Goal: Information Seeking & Learning: Compare options

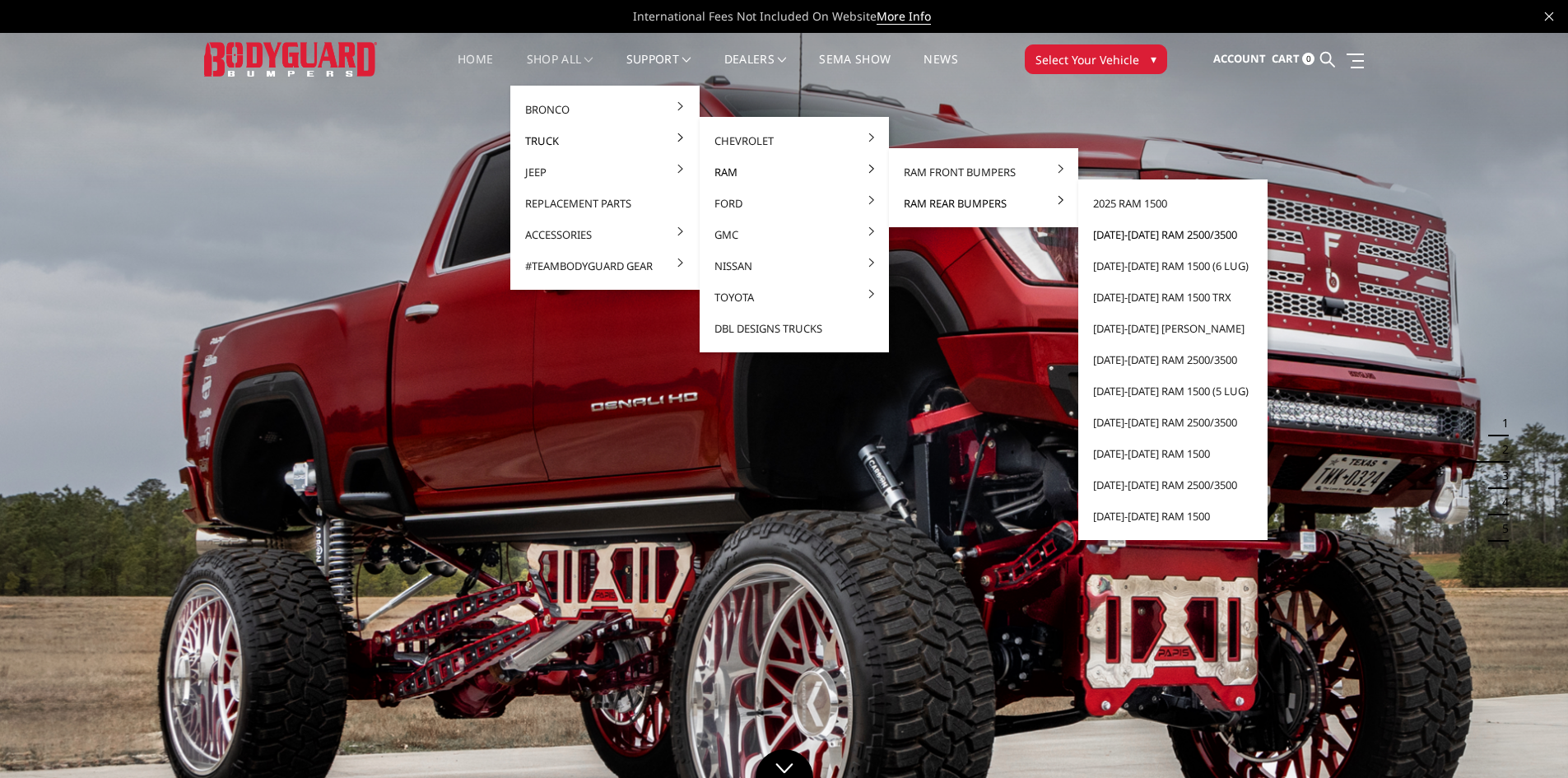
click at [1176, 240] on link "[DATE]-[DATE] Ram 2500/3500" at bounding box center [1172, 234] width 176 height 31
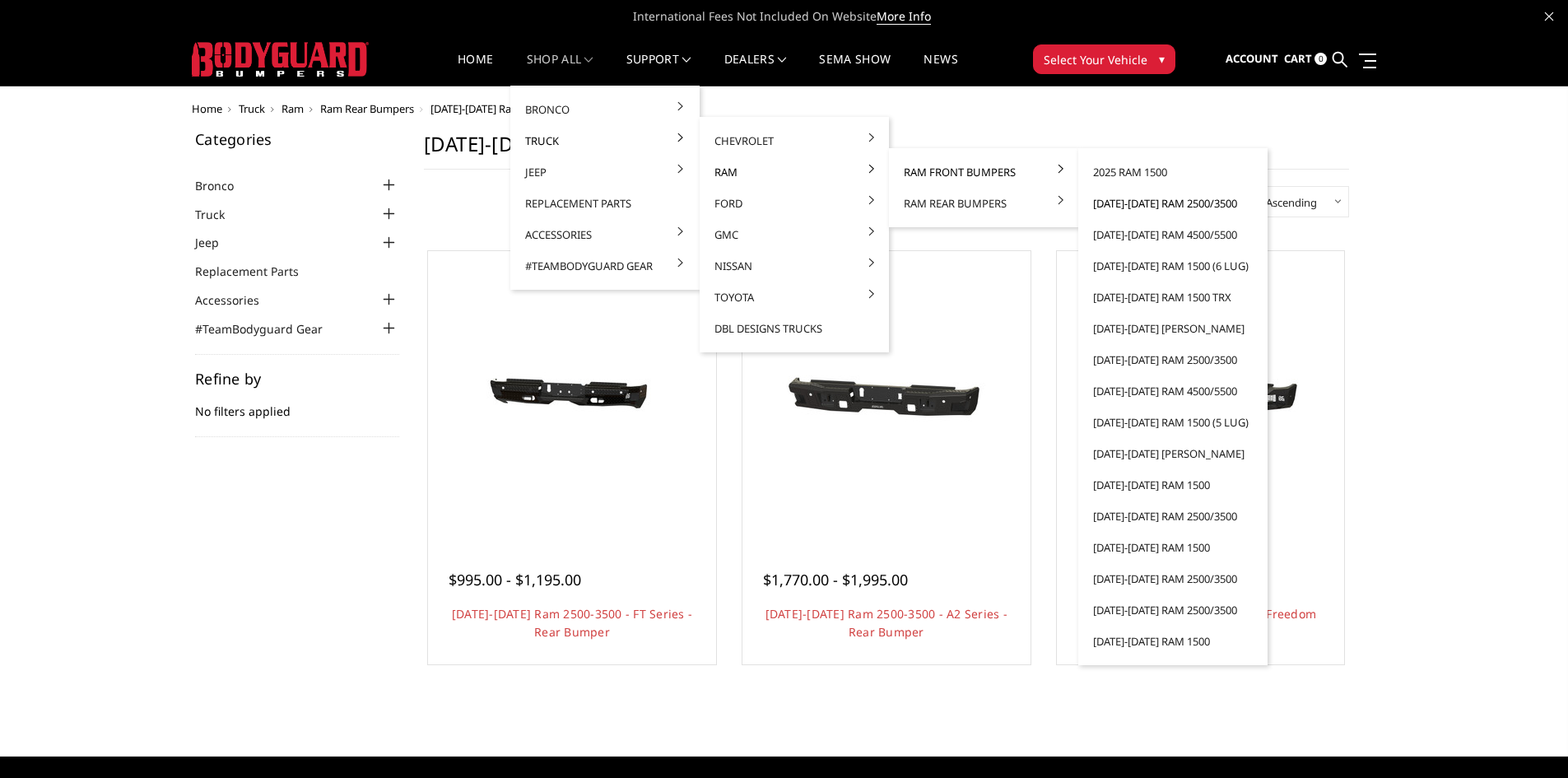
click at [1140, 203] on link "[DATE]-[DATE] Ram 2500/3500" at bounding box center [1172, 203] width 176 height 31
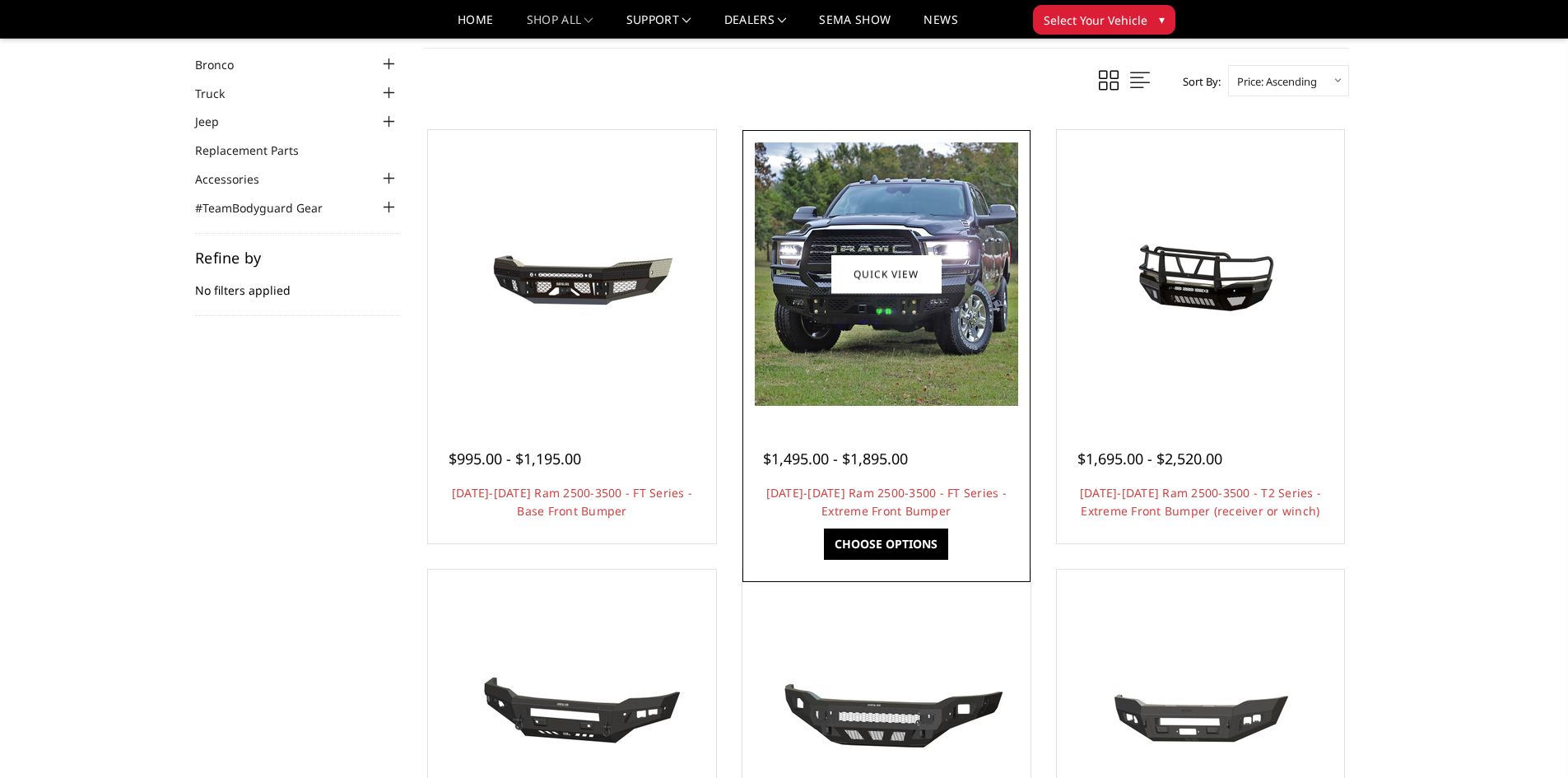
scroll to position [164, 0]
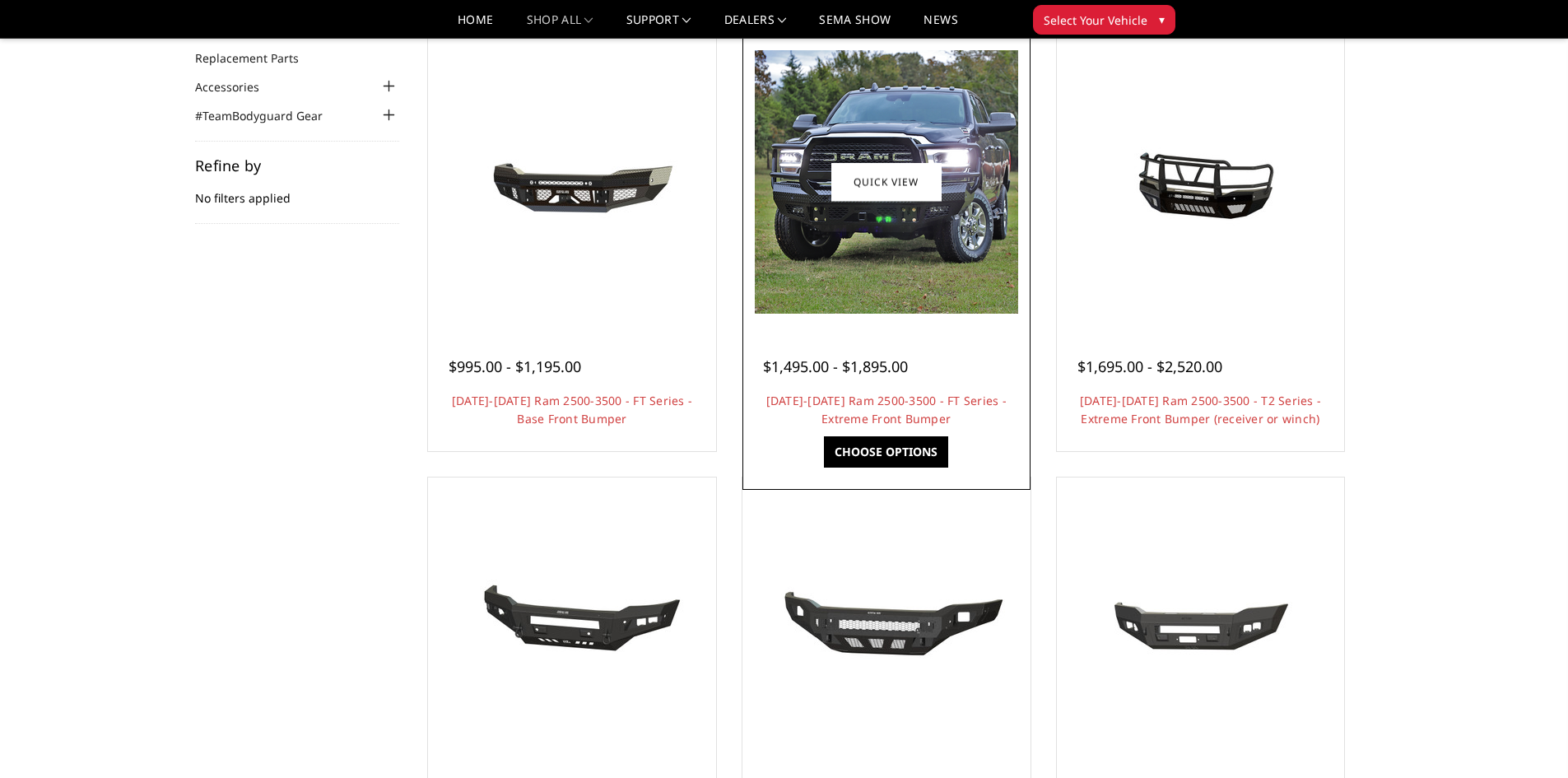
click at [880, 224] on img at bounding box center [886, 182] width 264 height 264
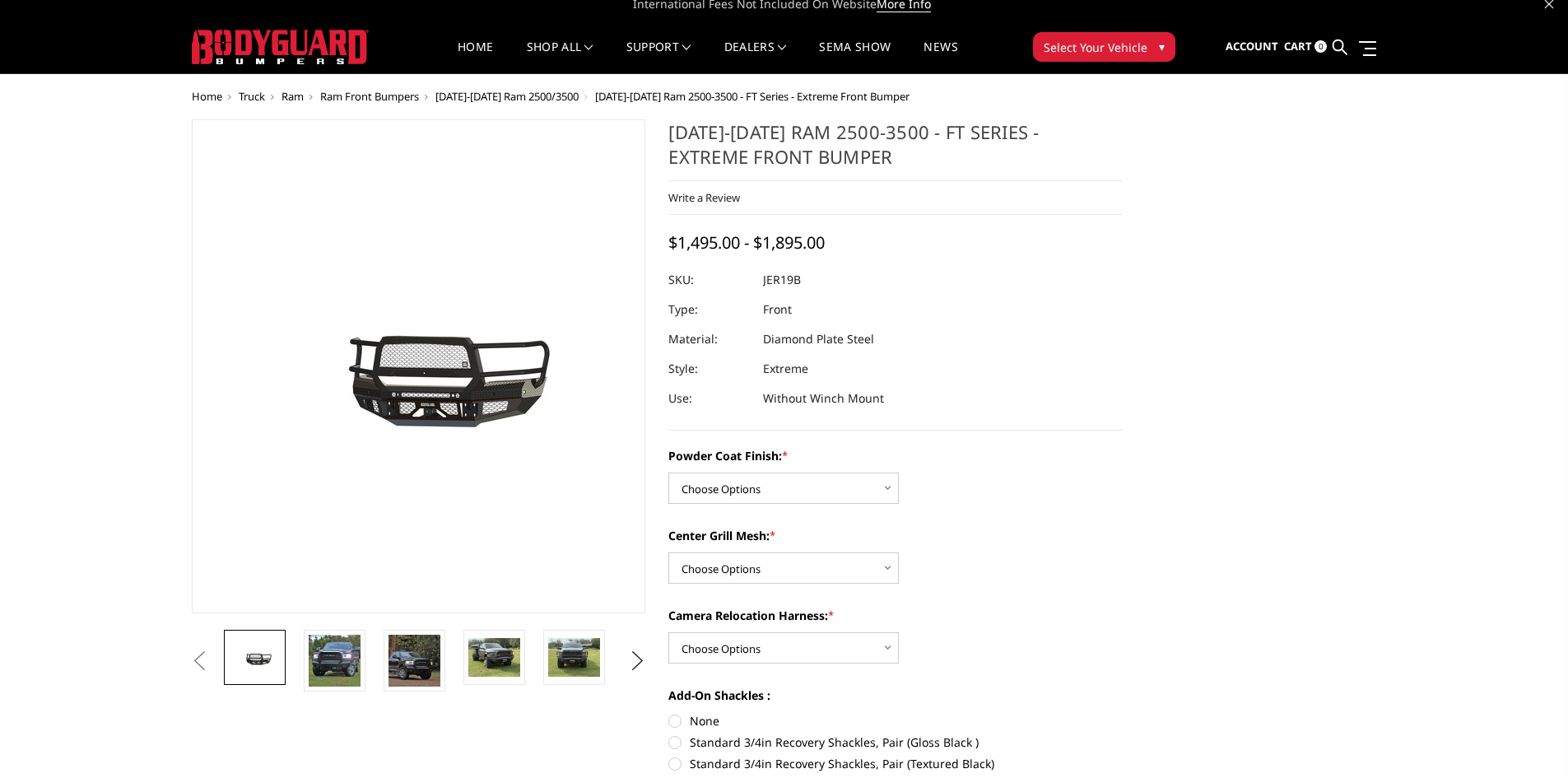
scroll to position [247, 0]
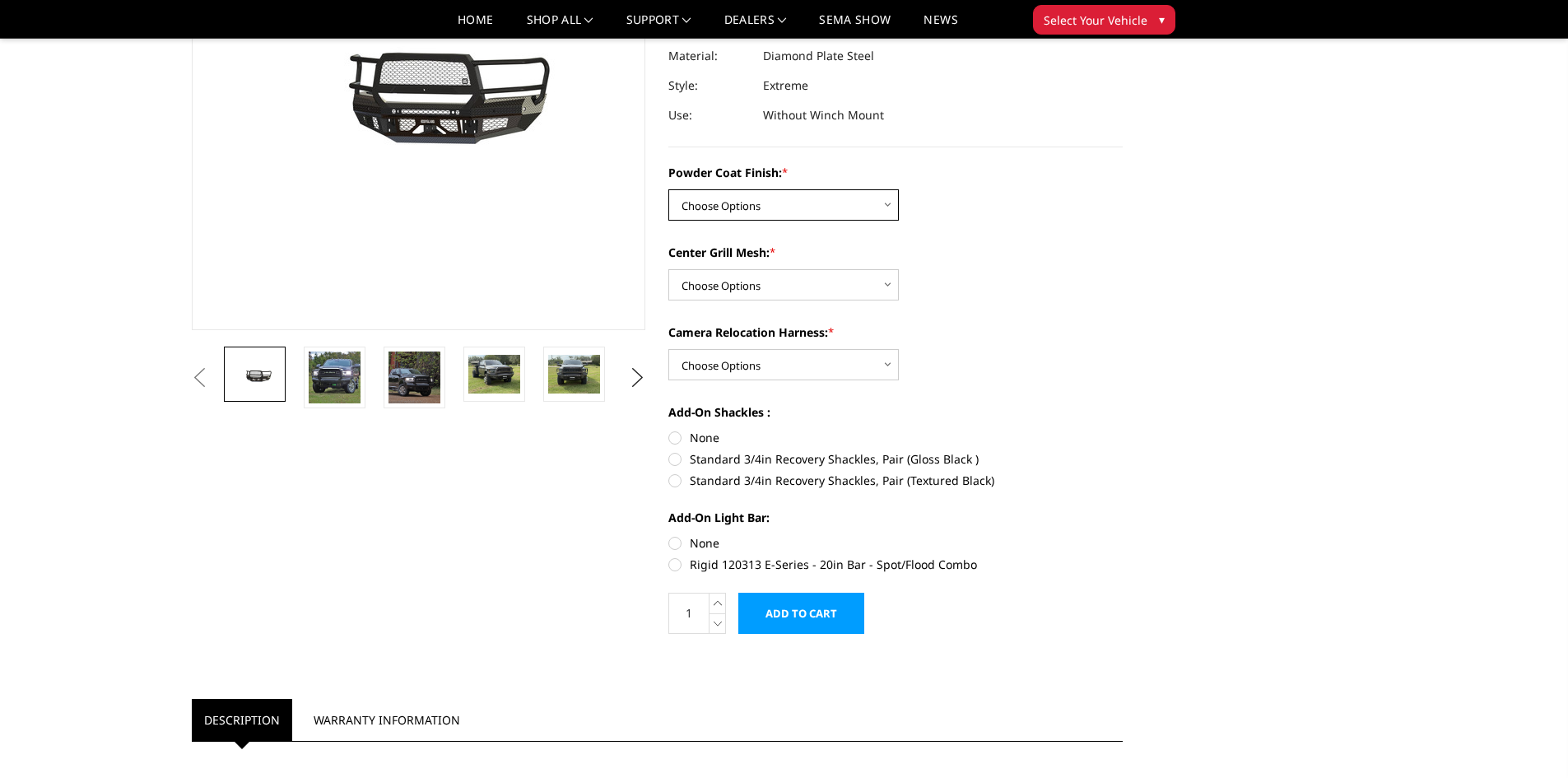
click at [782, 206] on select "Choose Options Bare Metal Gloss Black Powder Coat Textured Black Powder Coat" at bounding box center [784, 205] width 231 height 31
select select "3216"
click at [669, 190] on select "Choose Options Bare Metal Gloss Black Powder Coat Textured Black Powder Coat" at bounding box center [784, 205] width 231 height 31
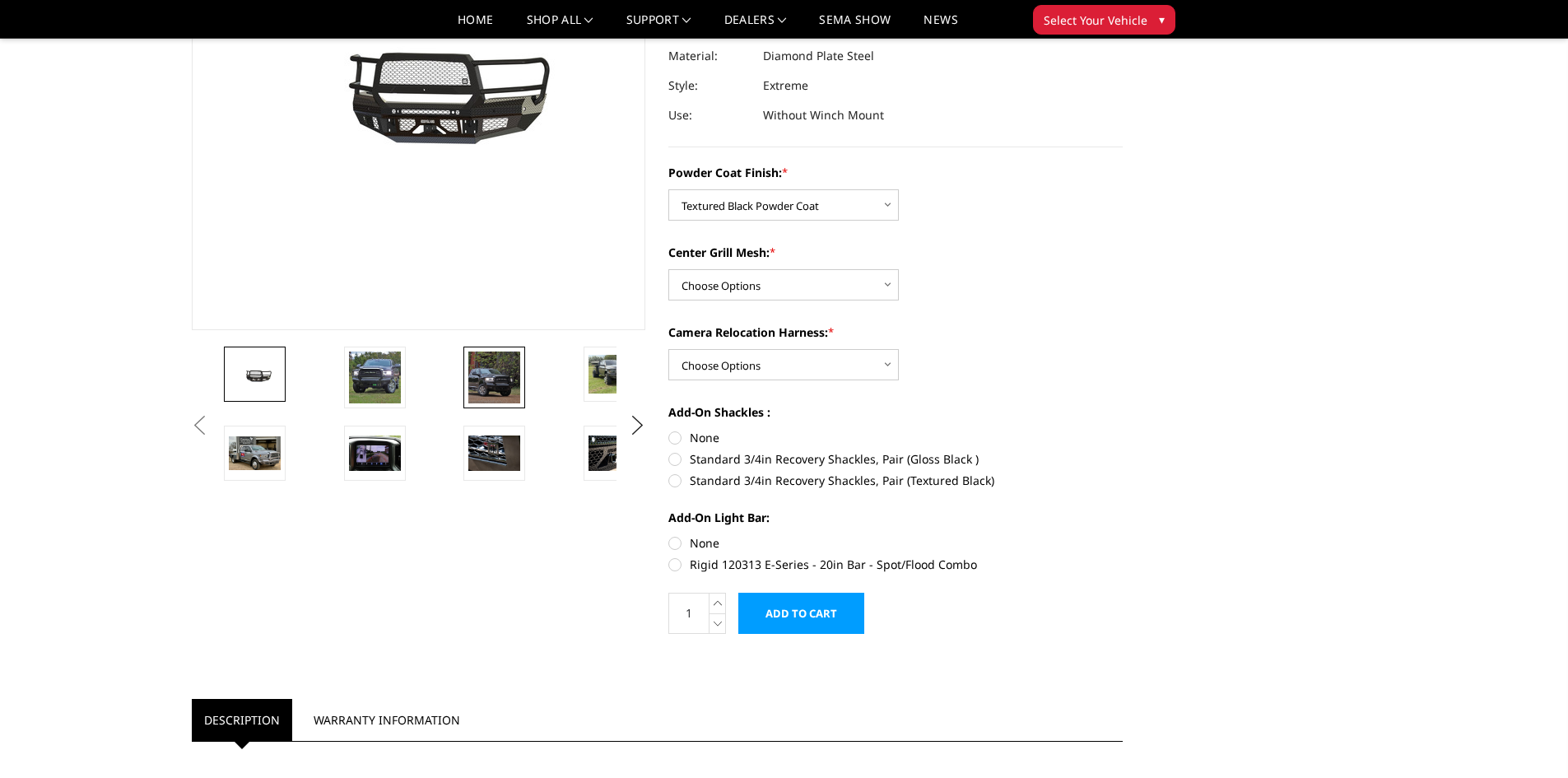
click at [494, 381] on img at bounding box center [493, 377] width 52 height 52
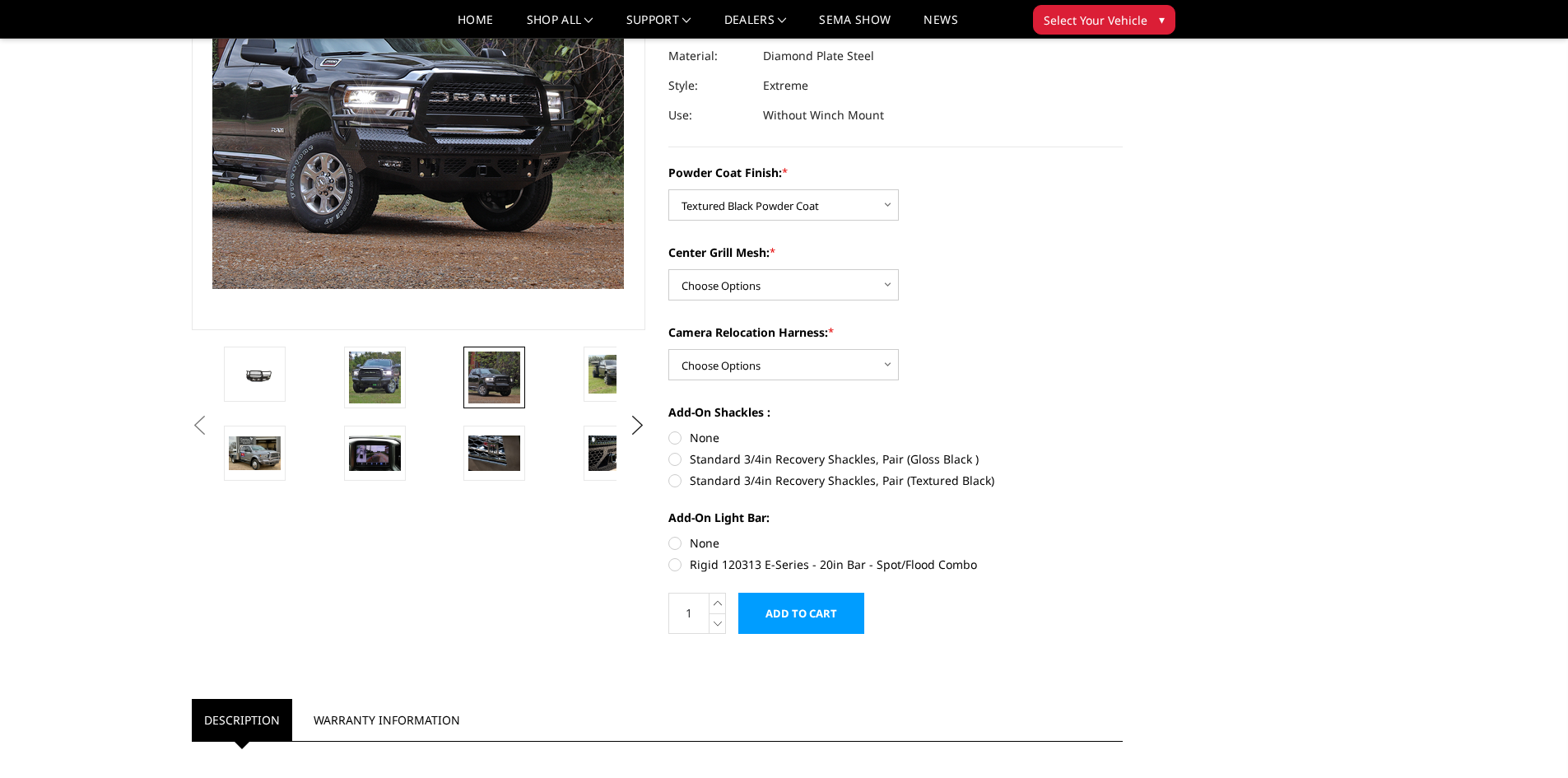
scroll to position [138, 0]
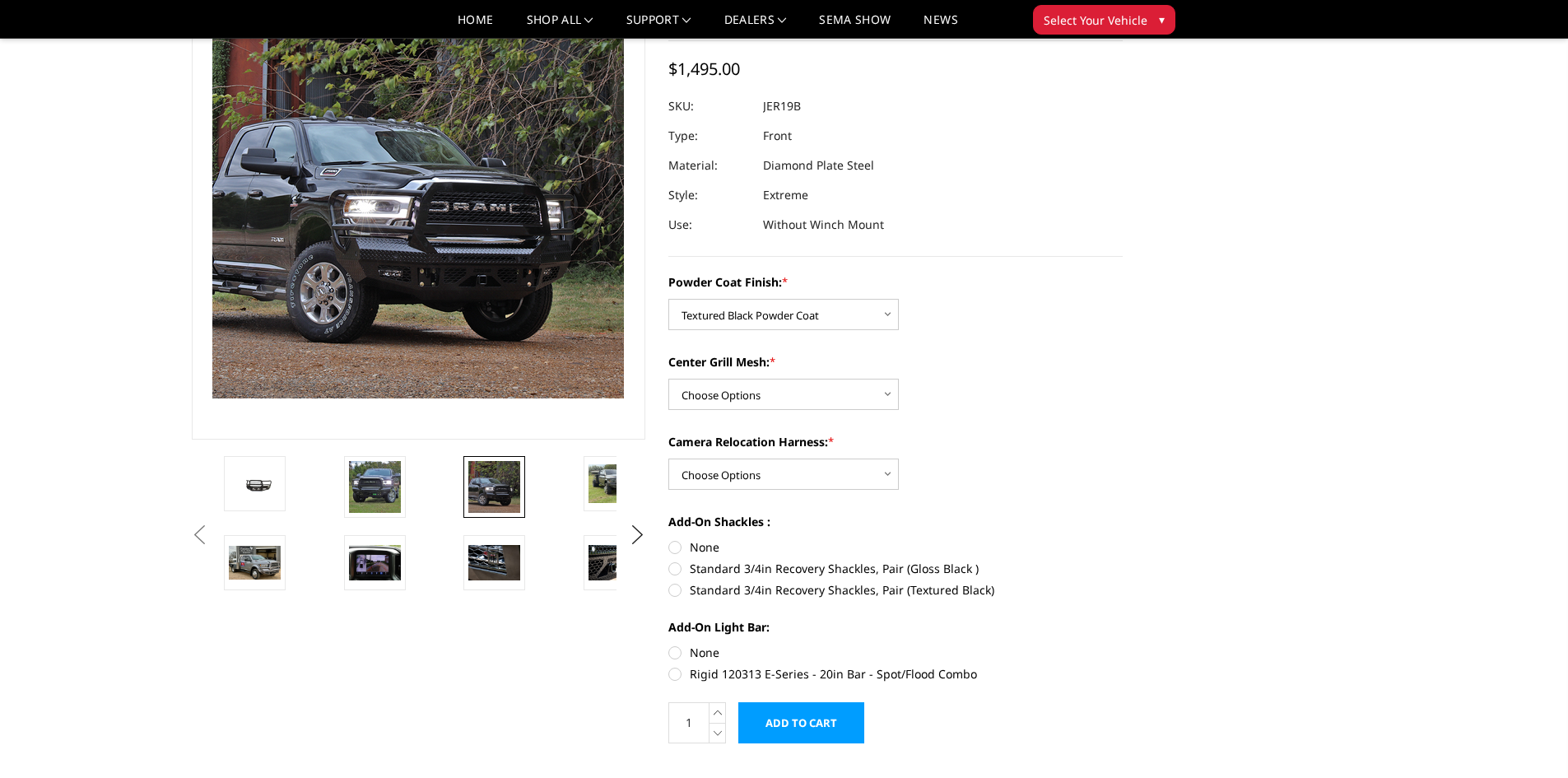
click at [457, 229] on img at bounding box center [369, 152] width 1054 height 1053
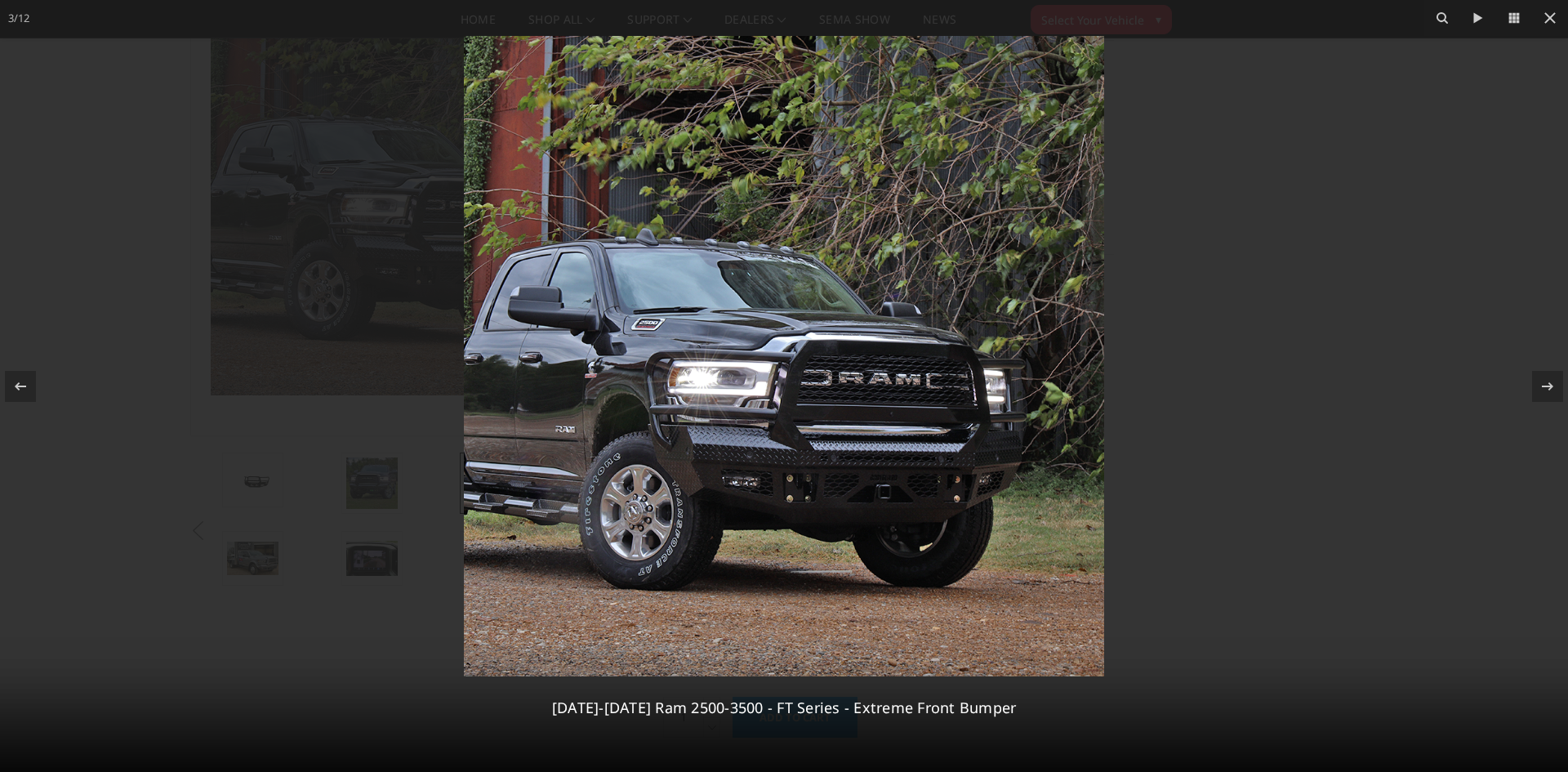
click at [62, 100] on div at bounding box center [784, 386] width 1568 height 772
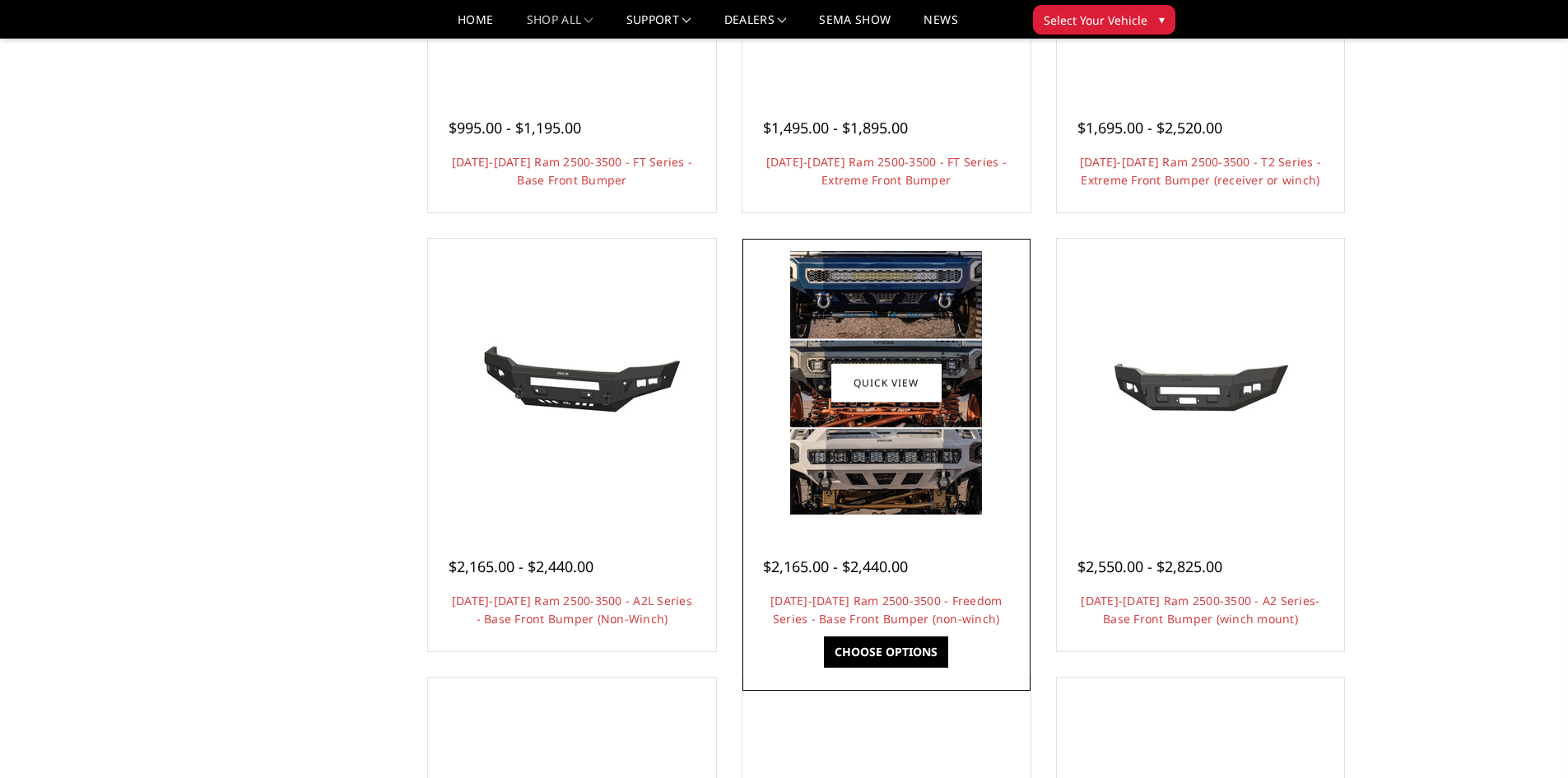
scroll to position [411, 0]
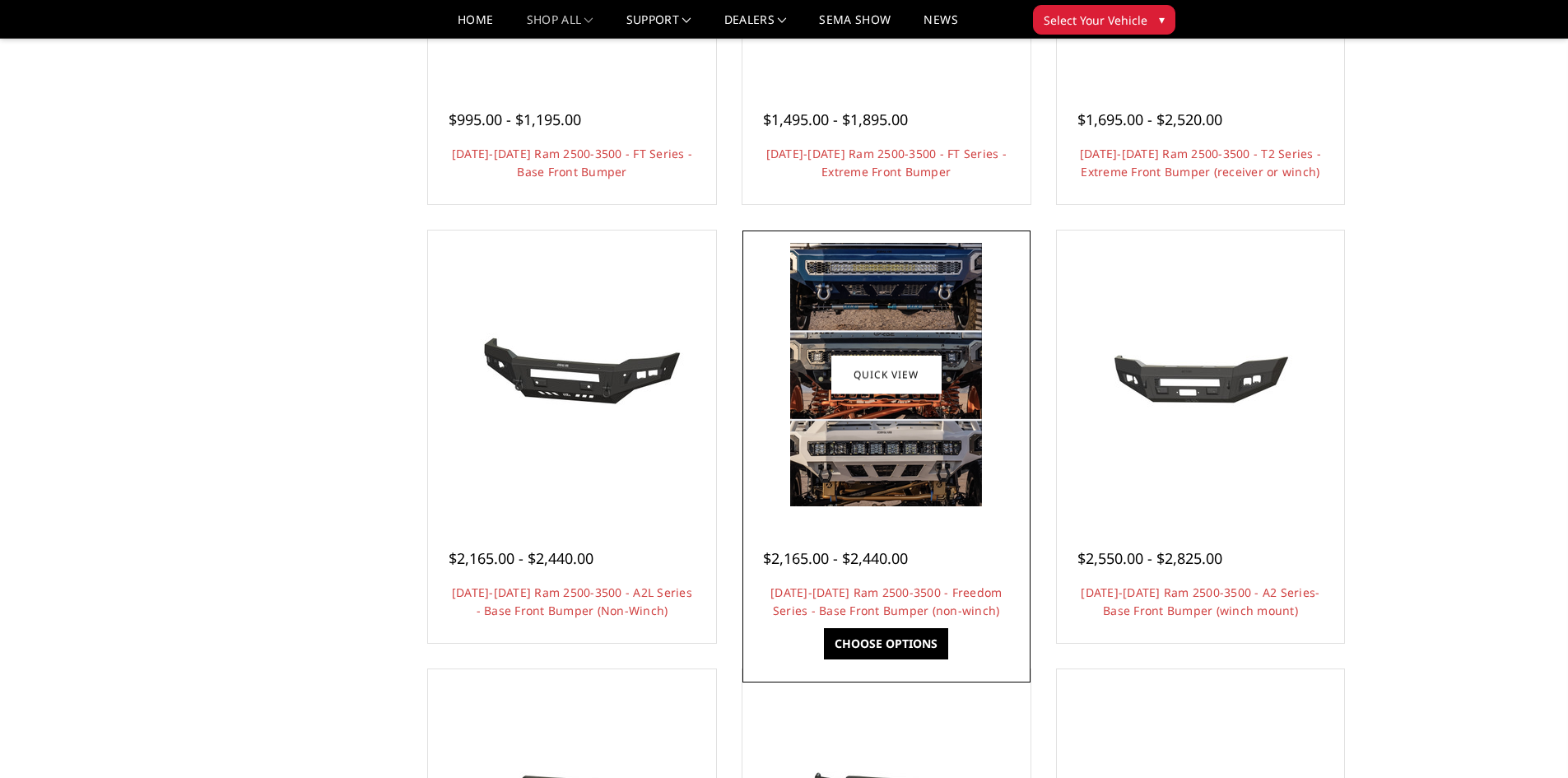
click at [921, 425] on img at bounding box center [886, 374] width 192 height 264
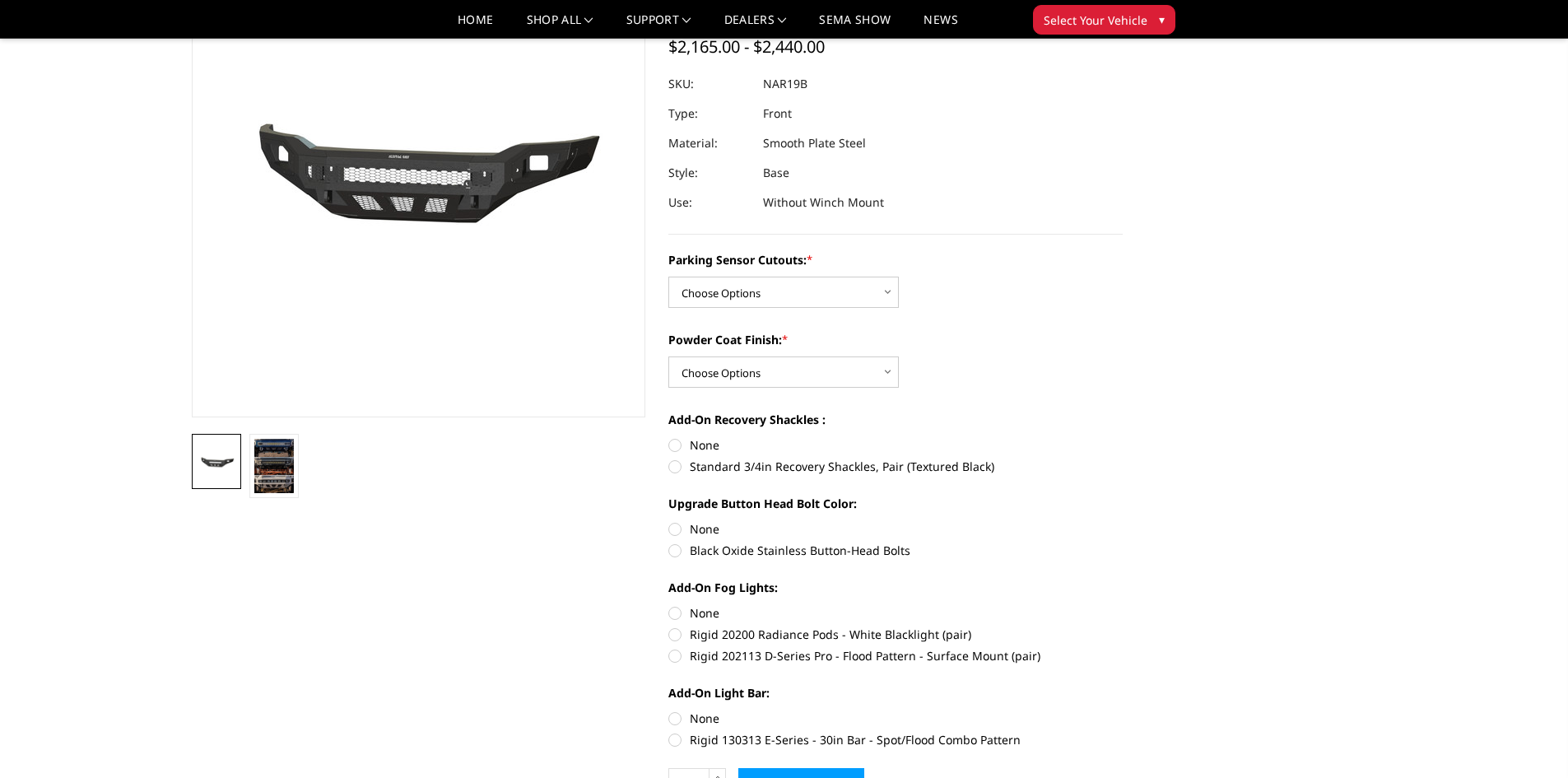
scroll to position [164, 0]
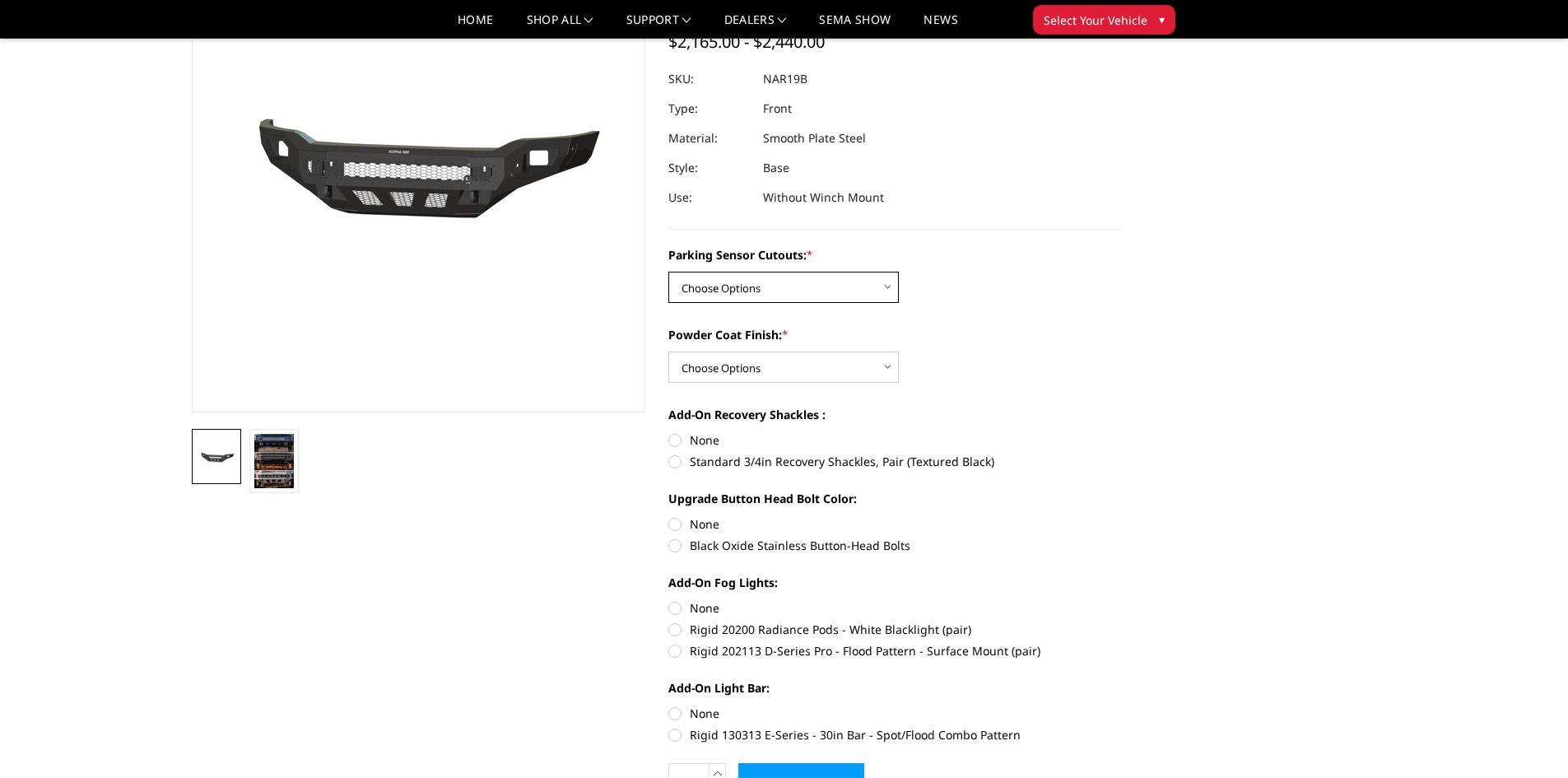
click at [811, 291] on select "Choose Options No - Without Parking Sensor Cutouts Yes - With Parking Sensor Cu…" at bounding box center [784, 287] width 231 height 31
select select "2719"
click at [669, 272] on select "Choose Options No - Without Parking Sensor Cutouts Yes - With Parking Sensor Cu…" at bounding box center [784, 287] width 231 height 31
click at [824, 371] on select "Choose Options Bare Metal Texture Black Powder Coat" at bounding box center [784, 367] width 231 height 31
select select "2721"
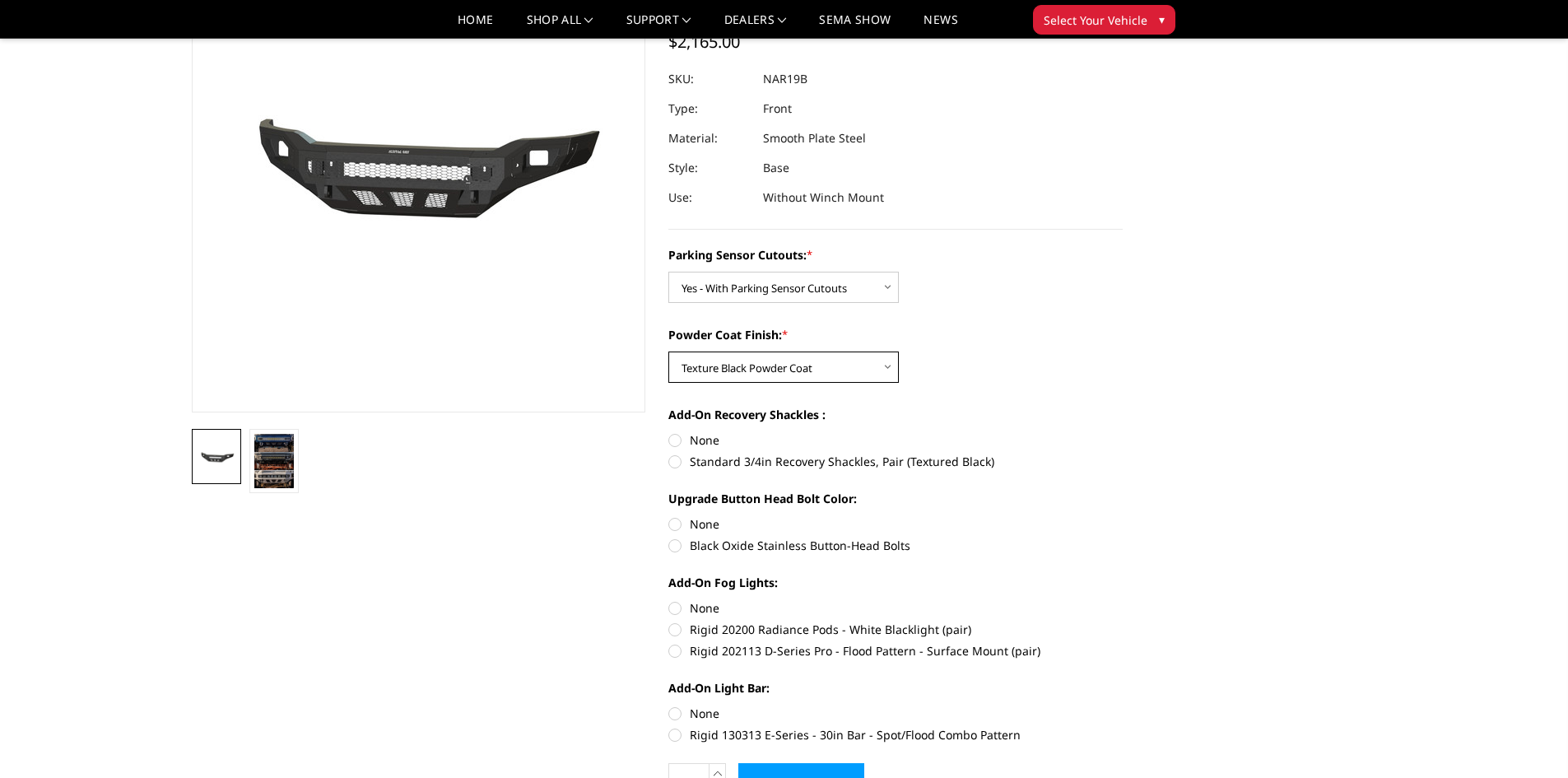
click at [669, 351] on select "Choose Options Bare Metal Texture Black Powder Coat" at bounding box center [784, 367] width 231 height 31
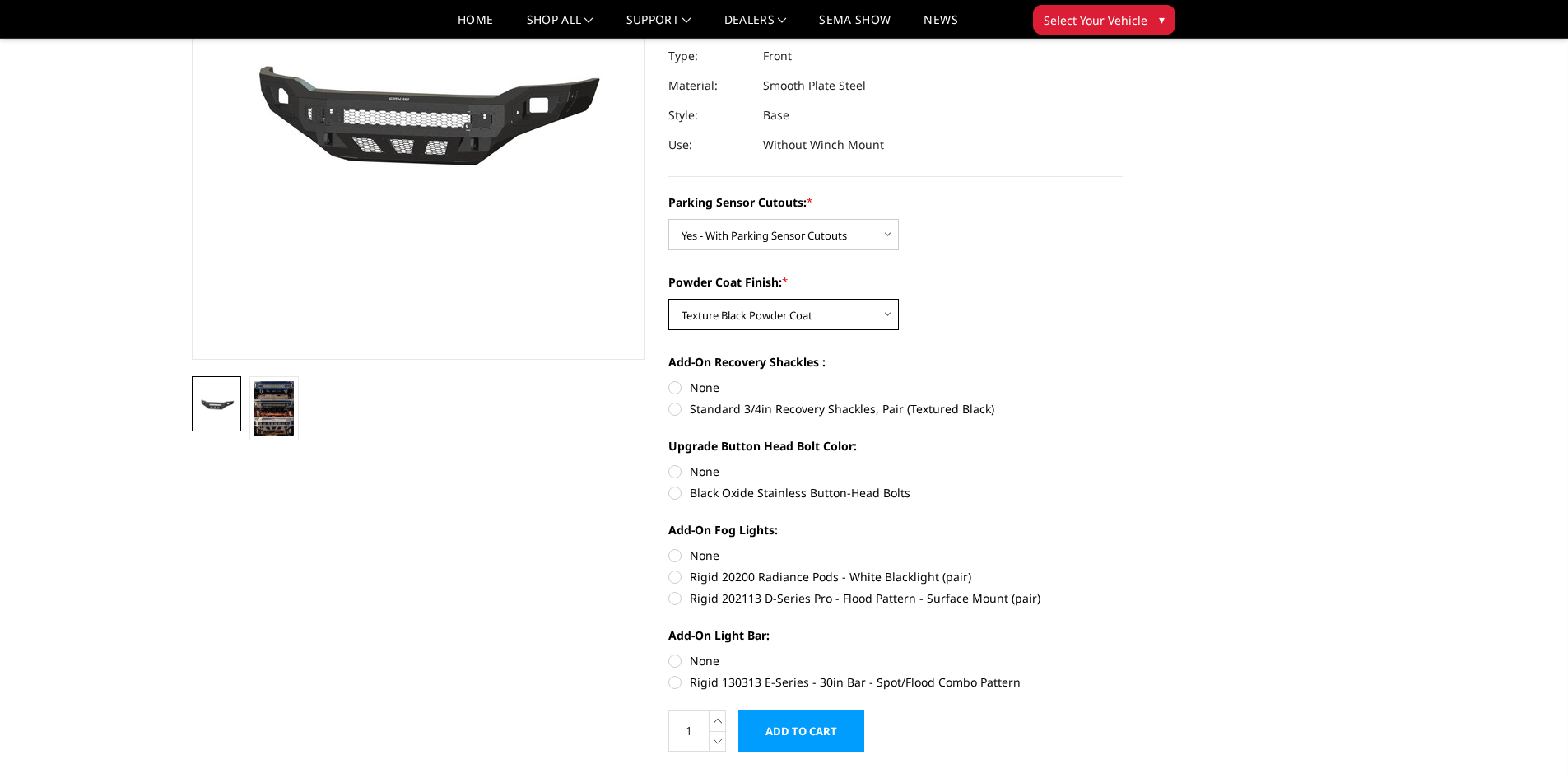
scroll to position [247, 0]
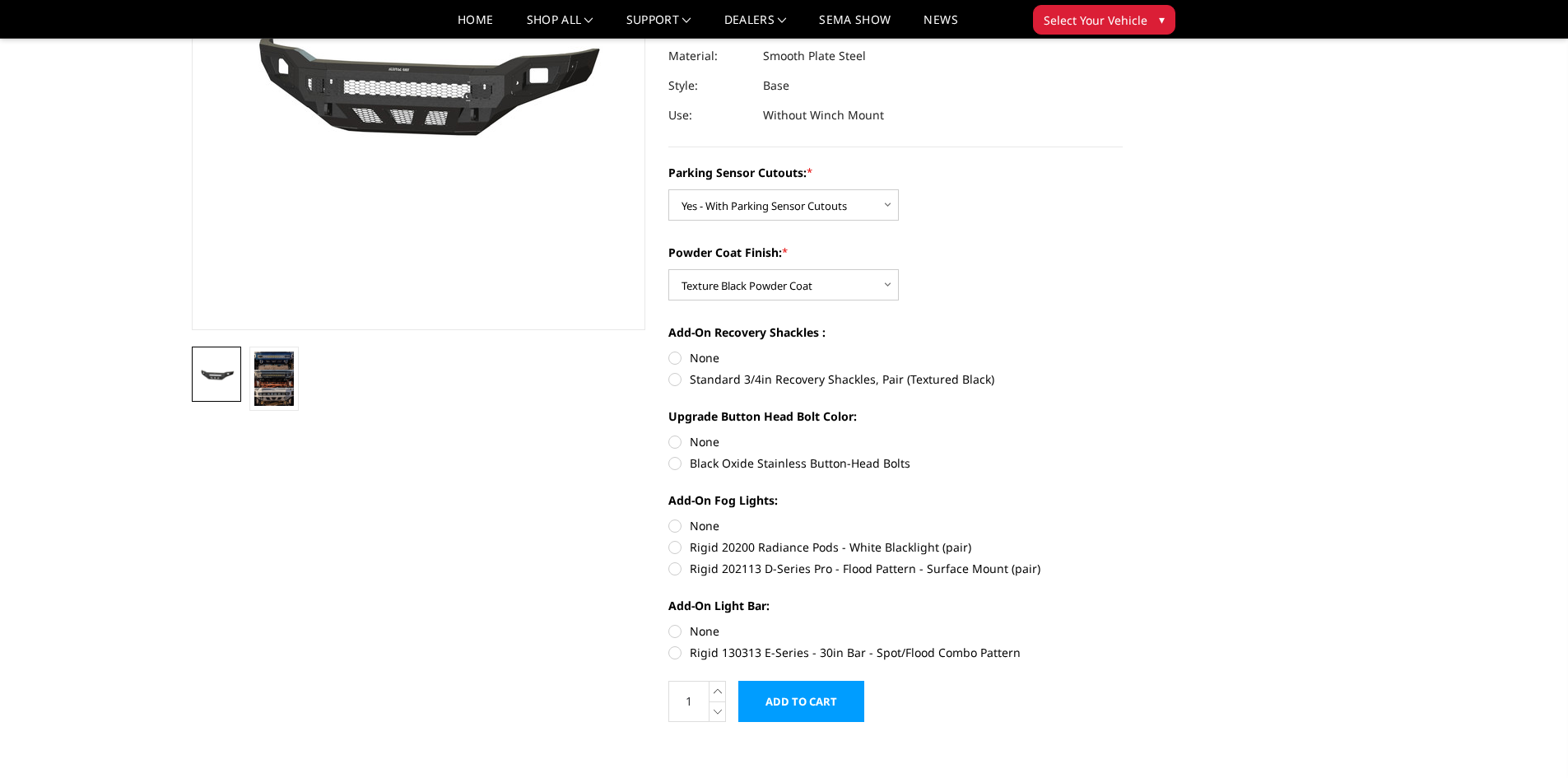
click at [677, 359] on label "None" at bounding box center [896, 358] width 454 height 17
click at [669, 349] on input "None" at bounding box center [669, 349] width 1 height 1
radio input "true"
drag, startPoint x: 674, startPoint y: 442, endPoint x: 680, endPoint y: 468, distance: 26.7
click at [674, 442] on label "None" at bounding box center [896, 441] width 454 height 17
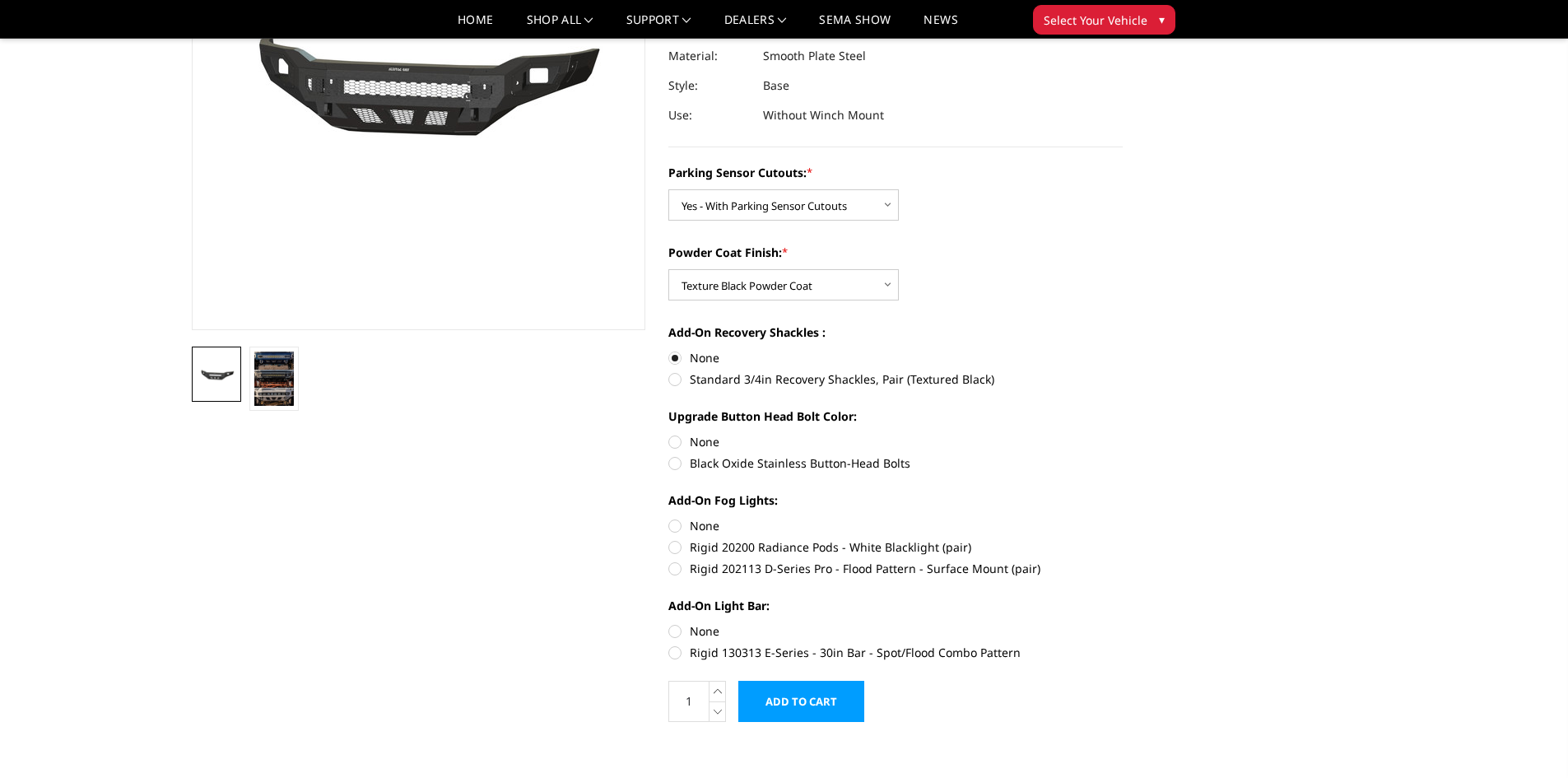
click at [669, 433] on input "None" at bounding box center [669, 433] width 1 height 1
radio input "true"
click at [679, 525] on label "None" at bounding box center [896, 525] width 454 height 17
click at [669, 517] on input "None" at bounding box center [669, 517] width 1 height 1
radio input "true"
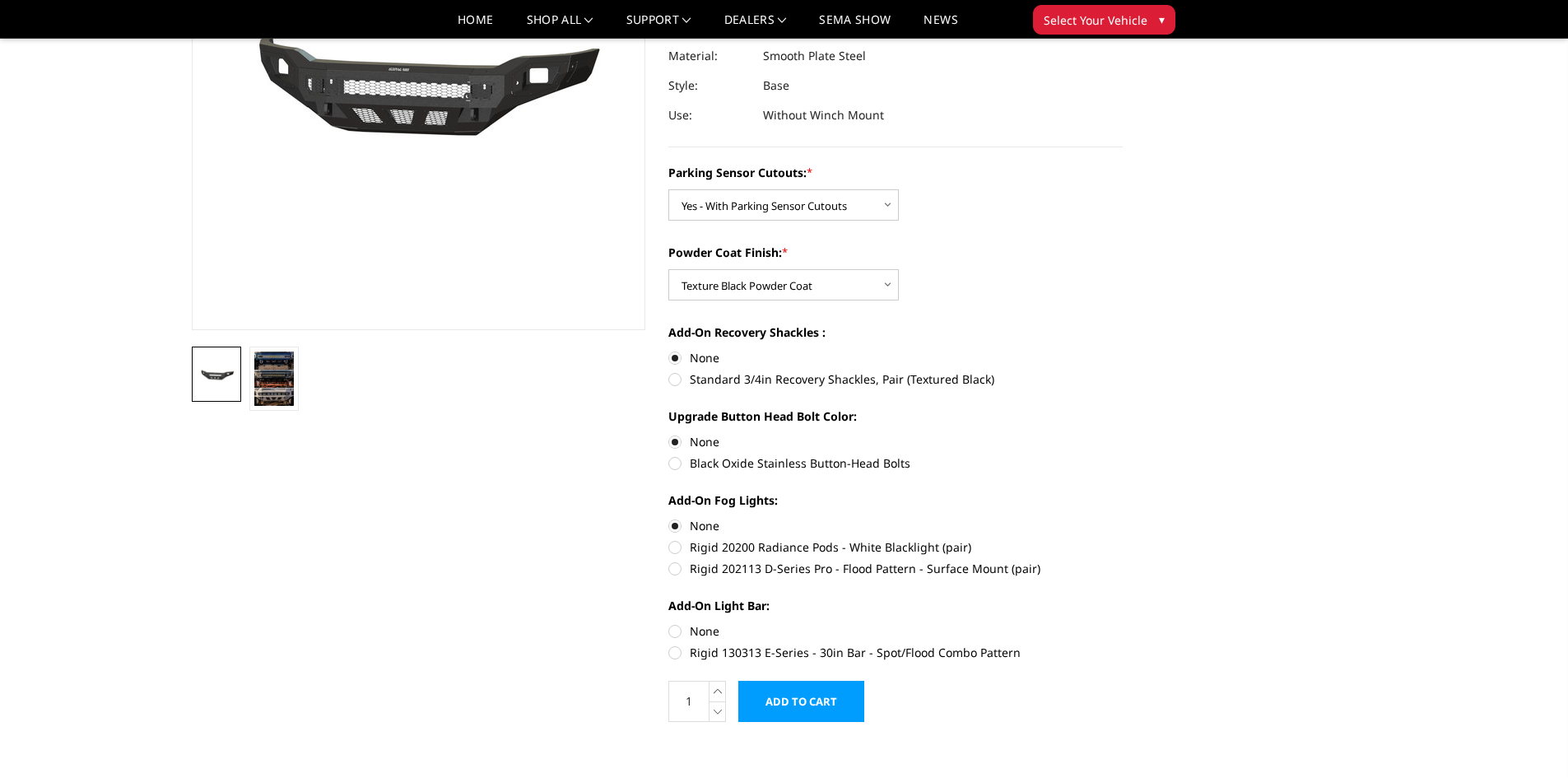
click at [685, 630] on label "None" at bounding box center [896, 630] width 454 height 17
click at [669, 623] on input "None" at bounding box center [669, 622] width 1 height 1
radio input "true"
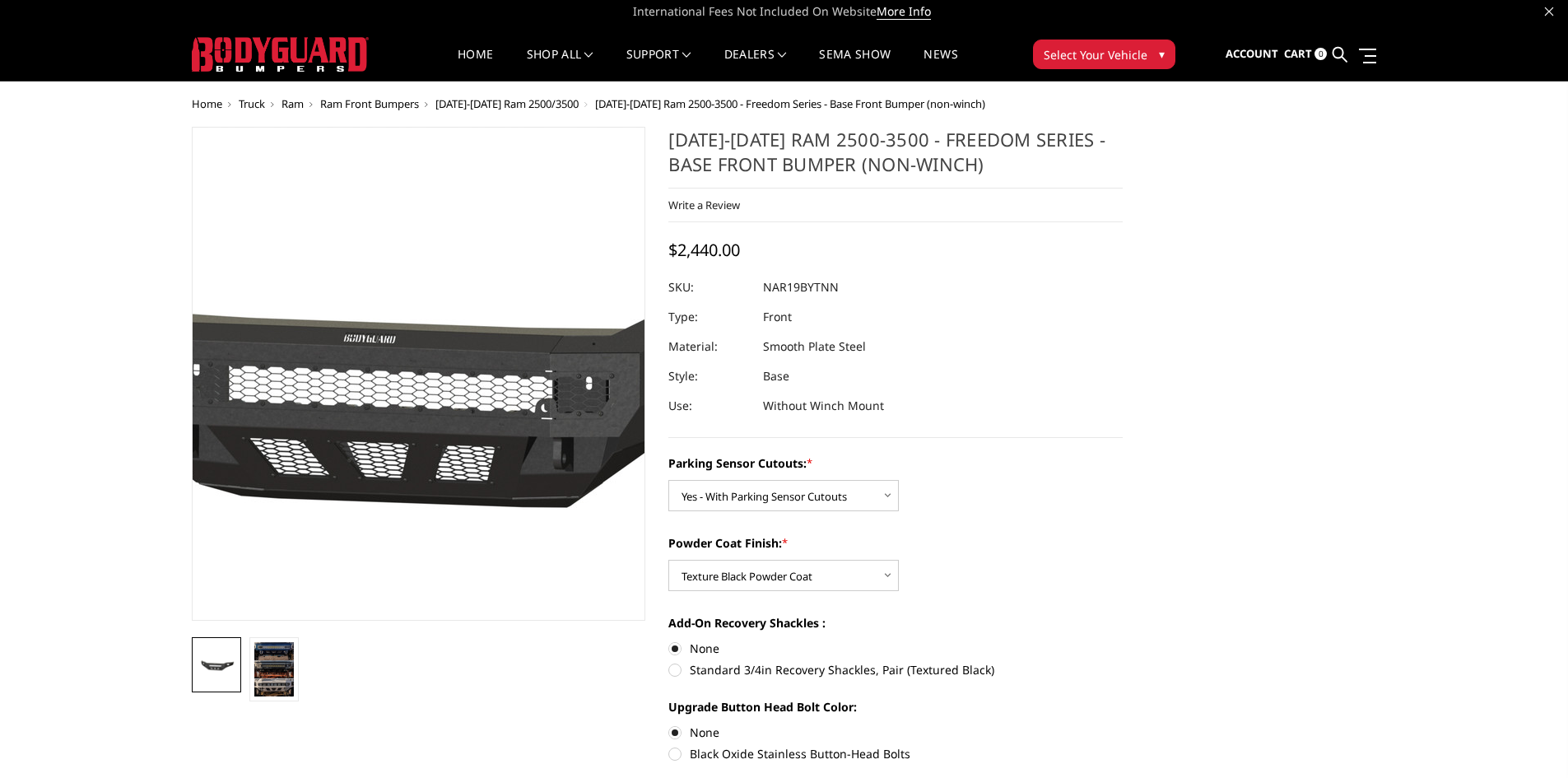
scroll to position [0, 0]
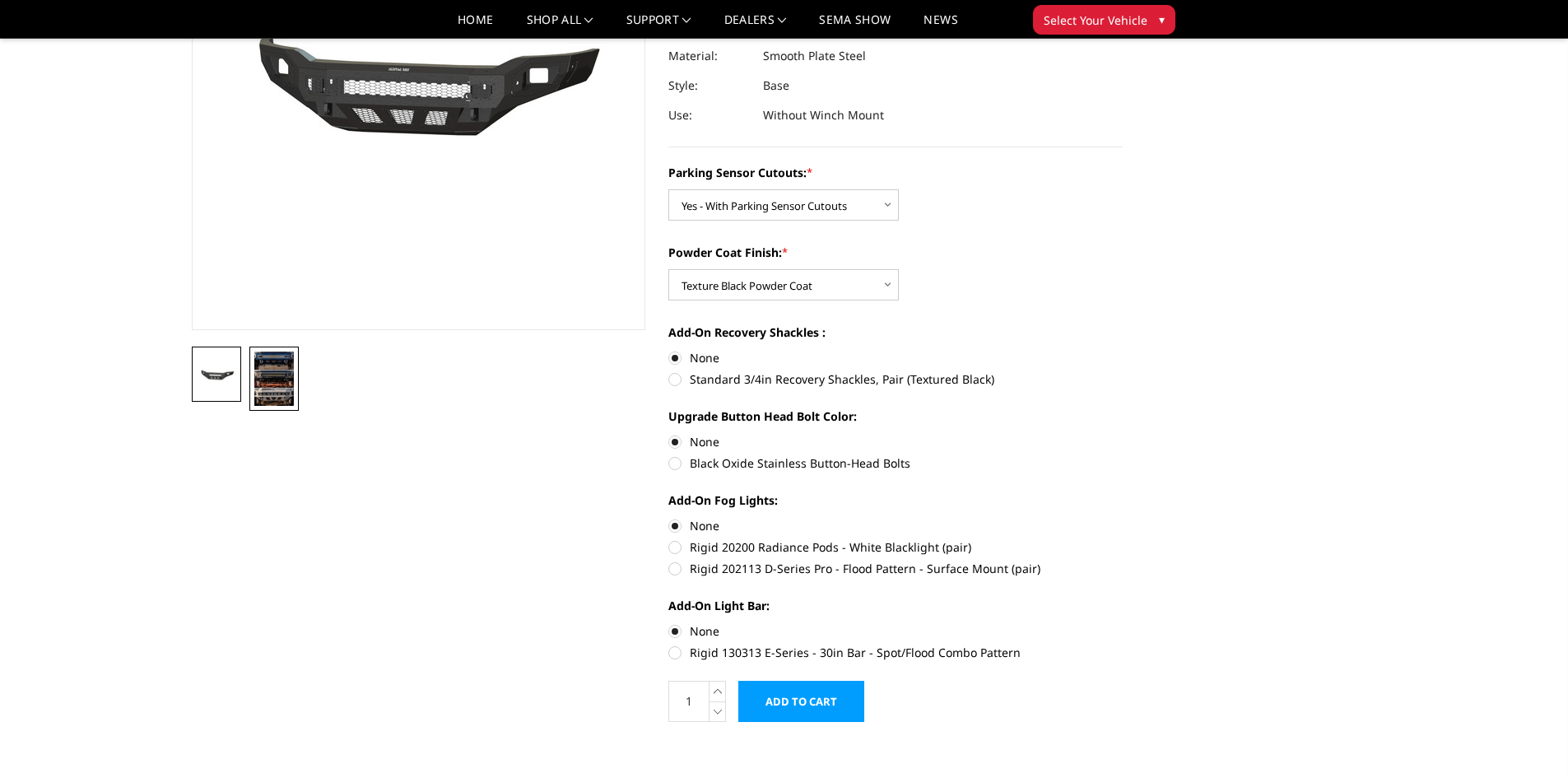
click at [256, 382] on img at bounding box center [274, 379] width 39 height 55
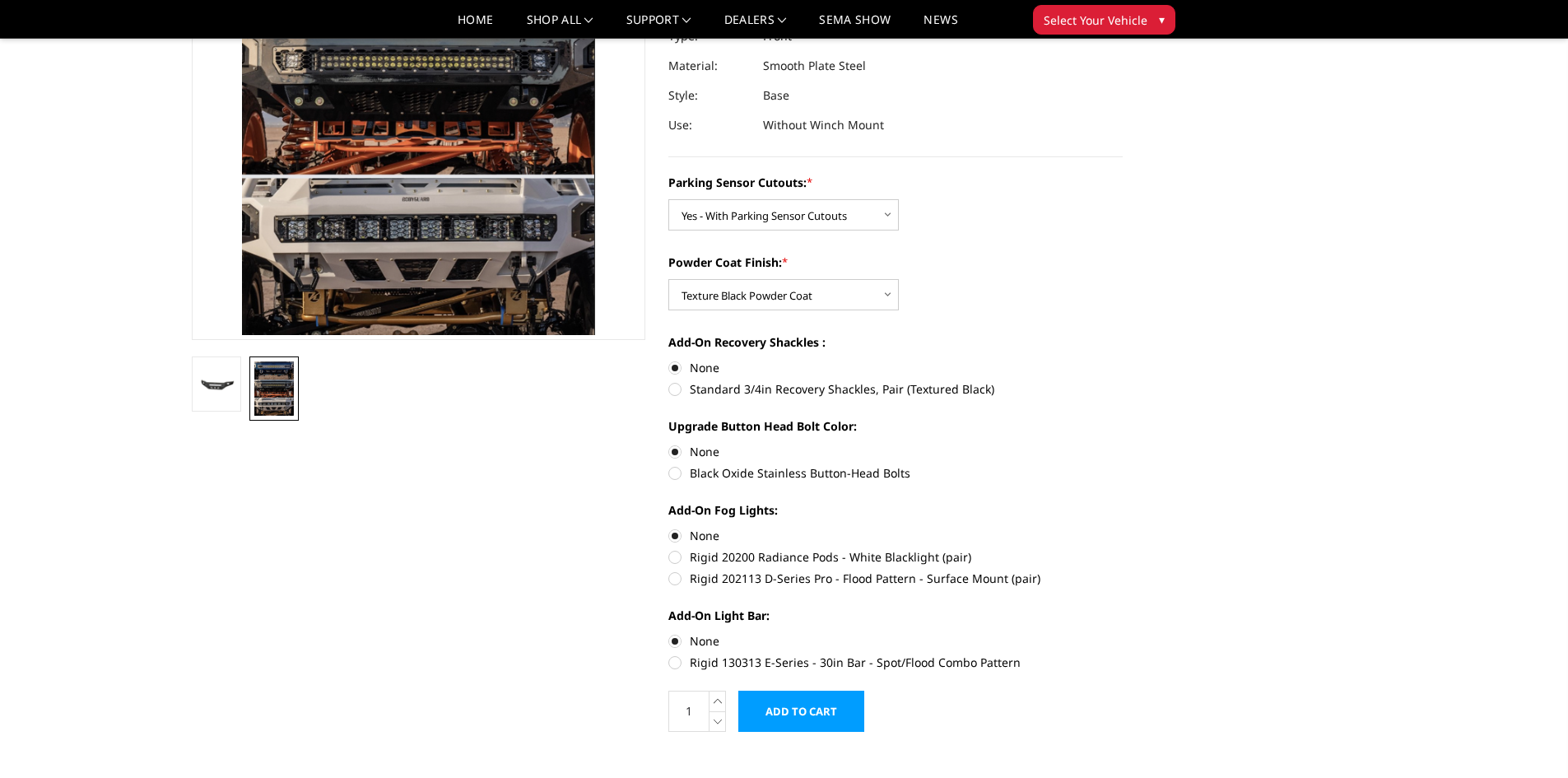
scroll to position [247, 0]
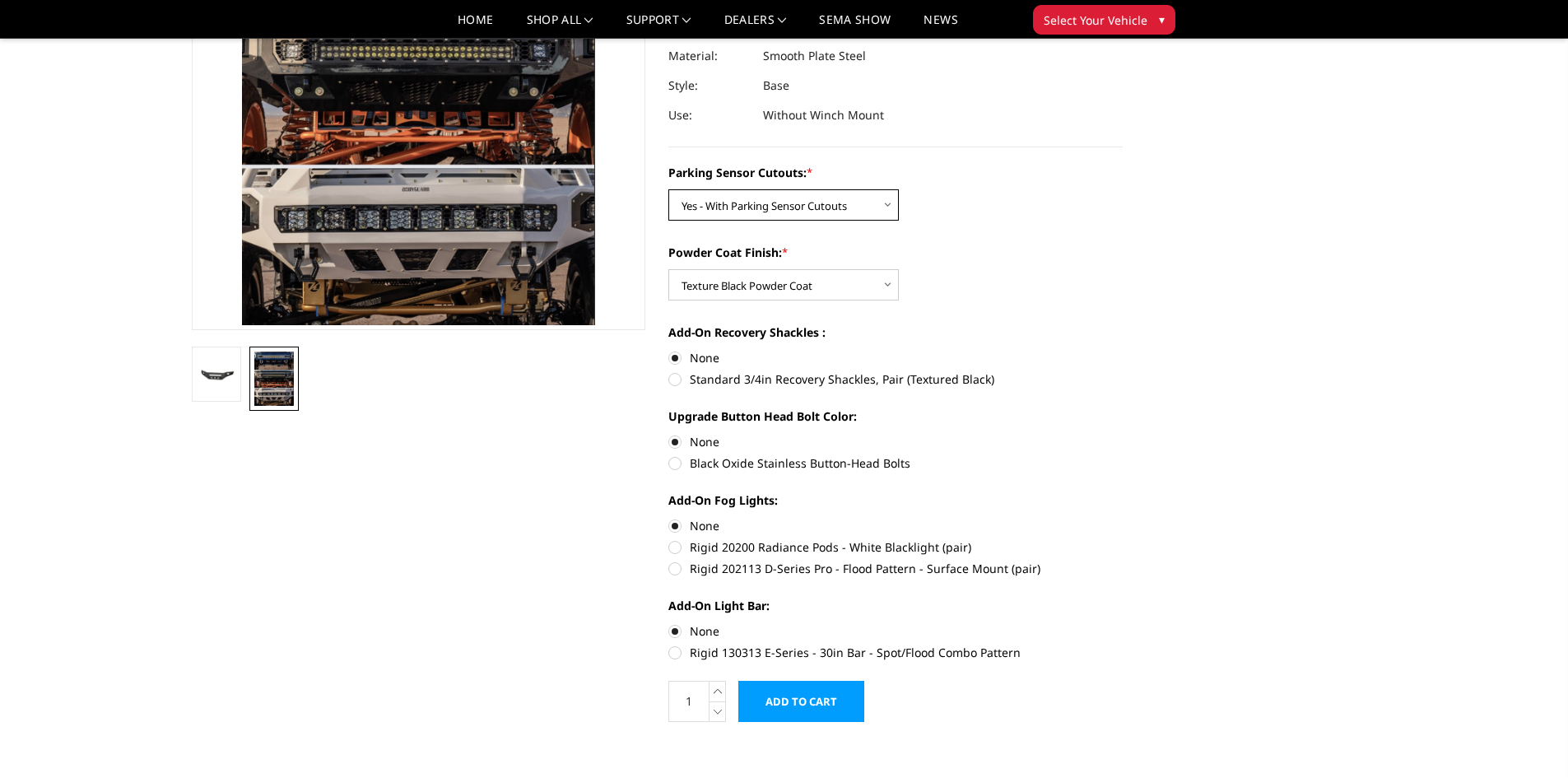
click at [870, 204] on select "Choose Options No - Without Parking Sensor Cutouts Yes - With Parking Sensor Cu…" at bounding box center [784, 205] width 231 height 31
click at [871, 204] on select "Choose Options No - Without Parking Sensor Cutouts Yes - With Parking Sensor Cu…" at bounding box center [784, 205] width 231 height 31
click at [884, 296] on select "Choose Options Bare Metal Texture Black Powder Coat" at bounding box center [784, 285] width 231 height 31
select select "2720"
click at [669, 269] on select "Choose Options Bare Metal Texture Black Powder Coat" at bounding box center [784, 285] width 231 height 31
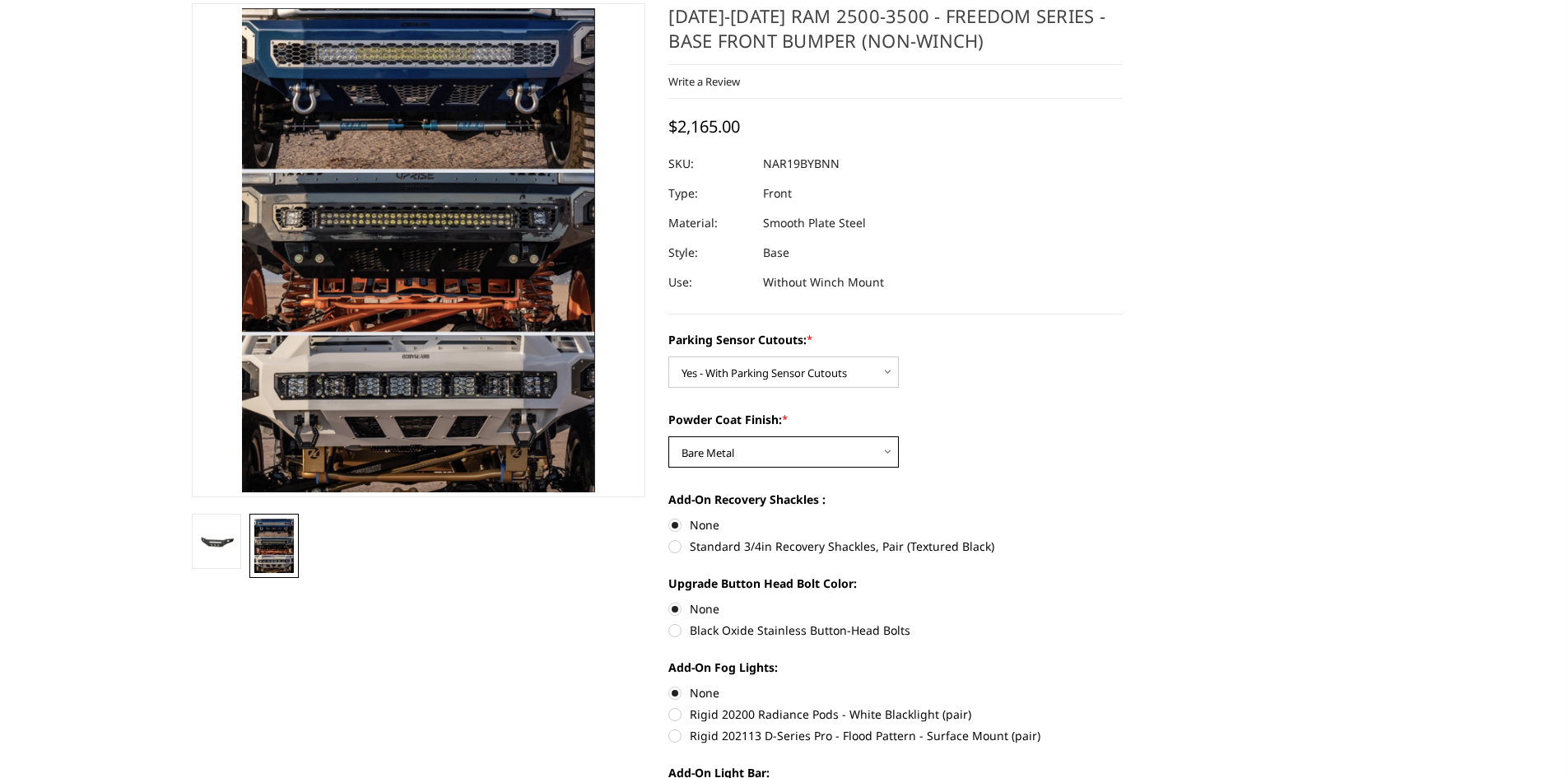
scroll to position [0, 0]
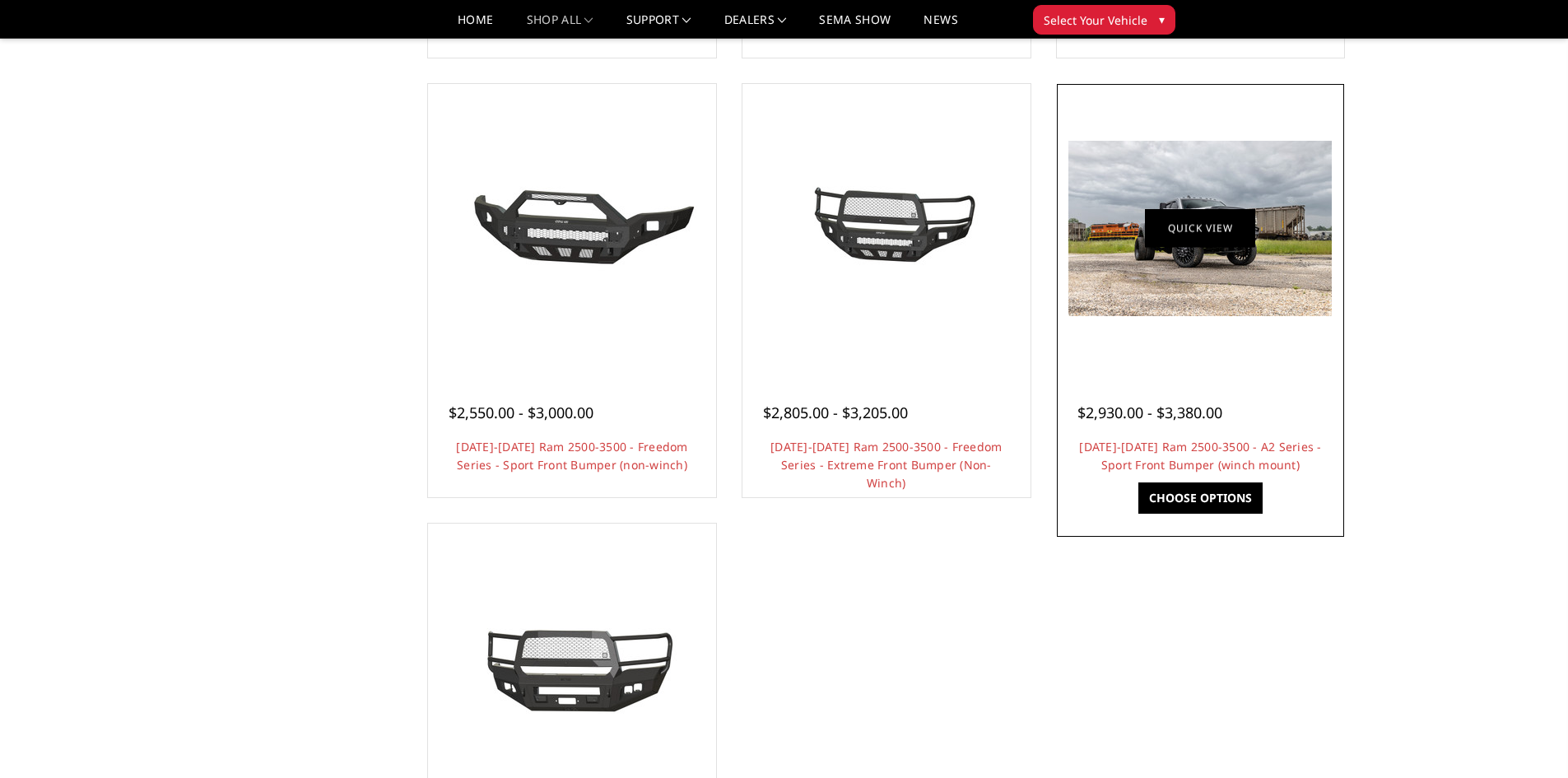
scroll to position [988, 0]
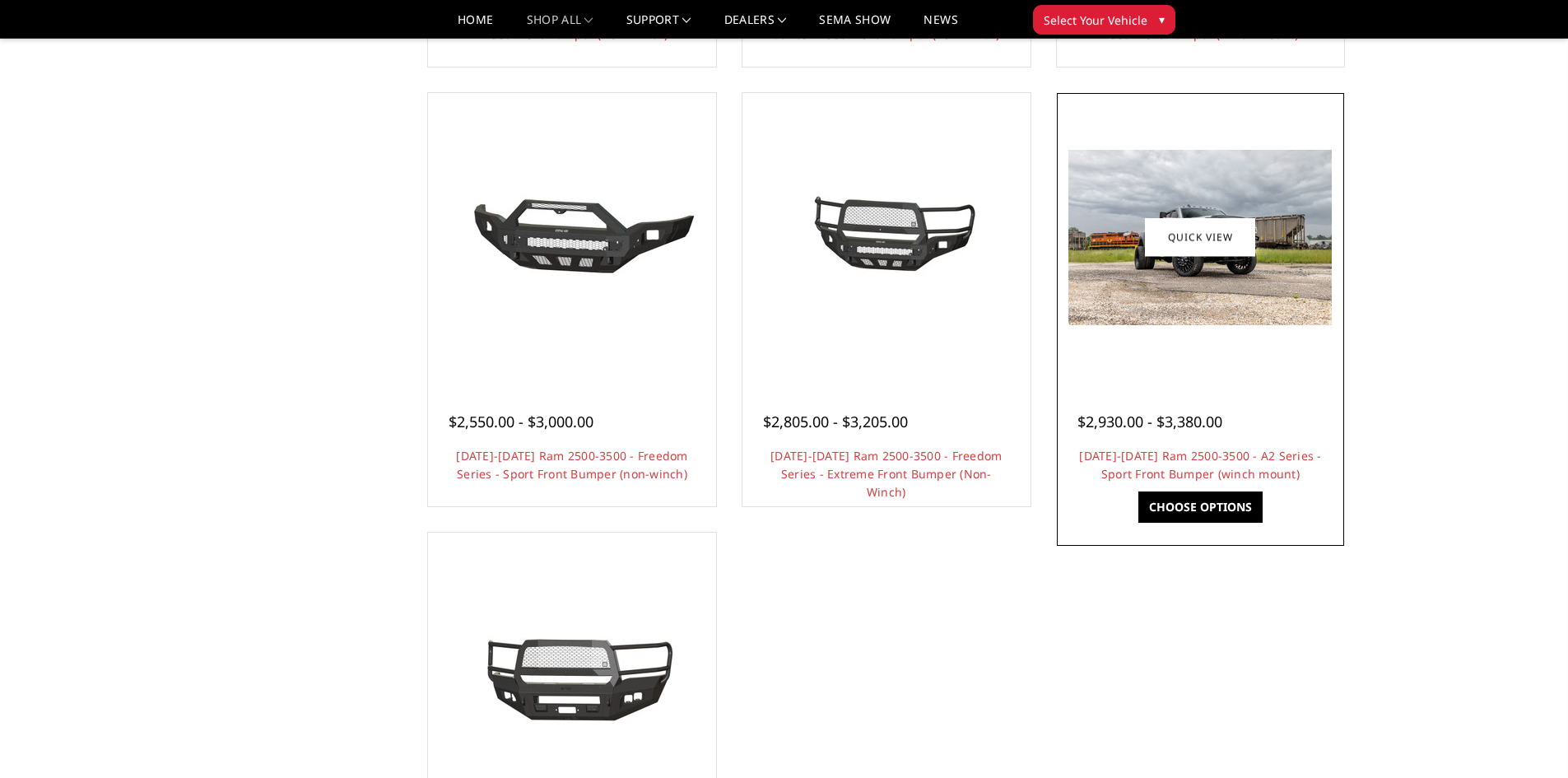
click at [1225, 290] on img at bounding box center [1199, 237] width 264 height 175
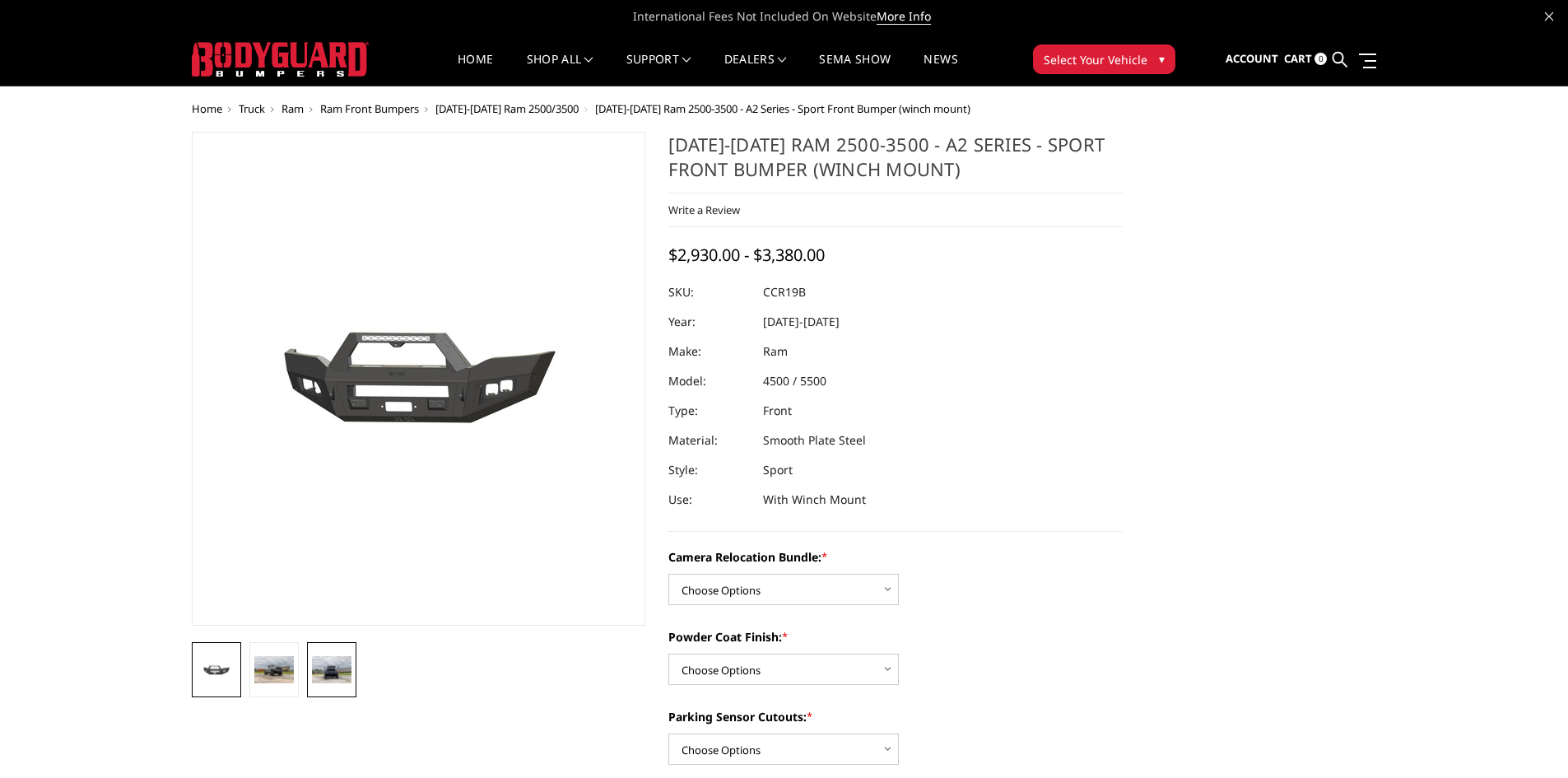
click at [328, 669] on img at bounding box center [331, 669] width 39 height 26
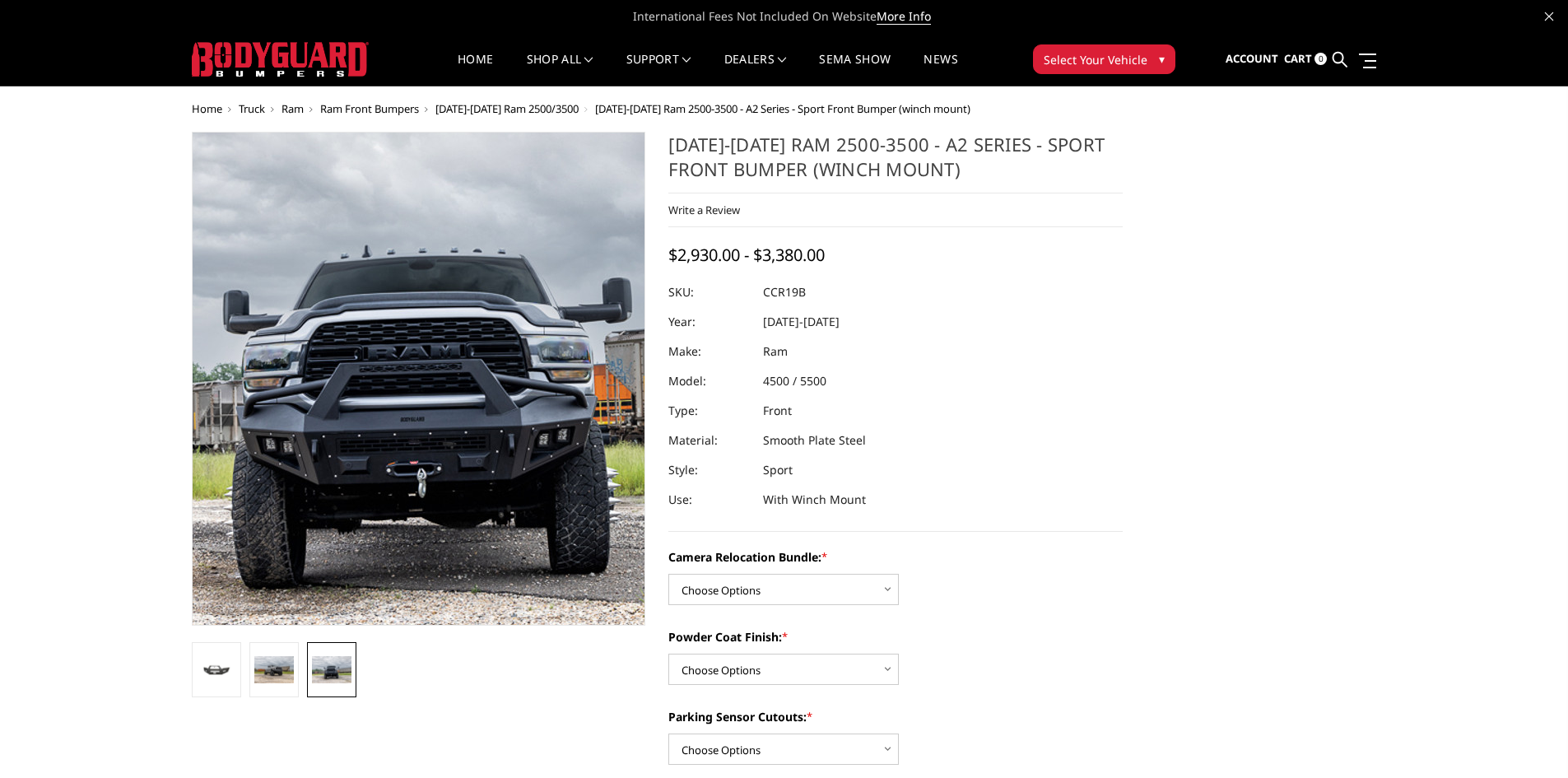
click at [409, 436] on img at bounding box center [431, 355] width 1054 height 702
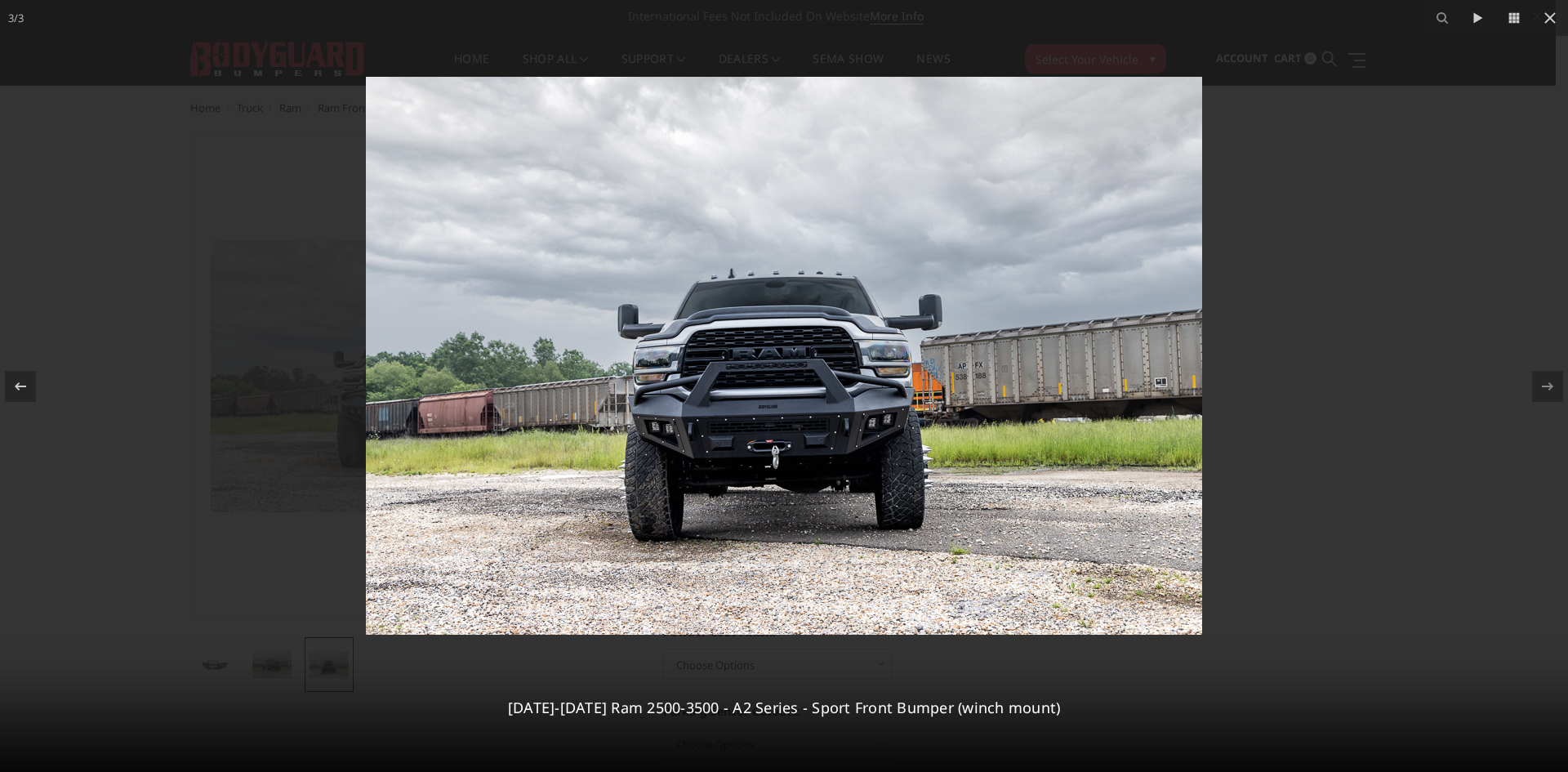
click at [386, 352] on img at bounding box center [784, 356] width 837 height 558
click at [1157, 331] on img at bounding box center [784, 356] width 837 height 558
click at [23, 386] on icon at bounding box center [20, 385] width 12 height 8
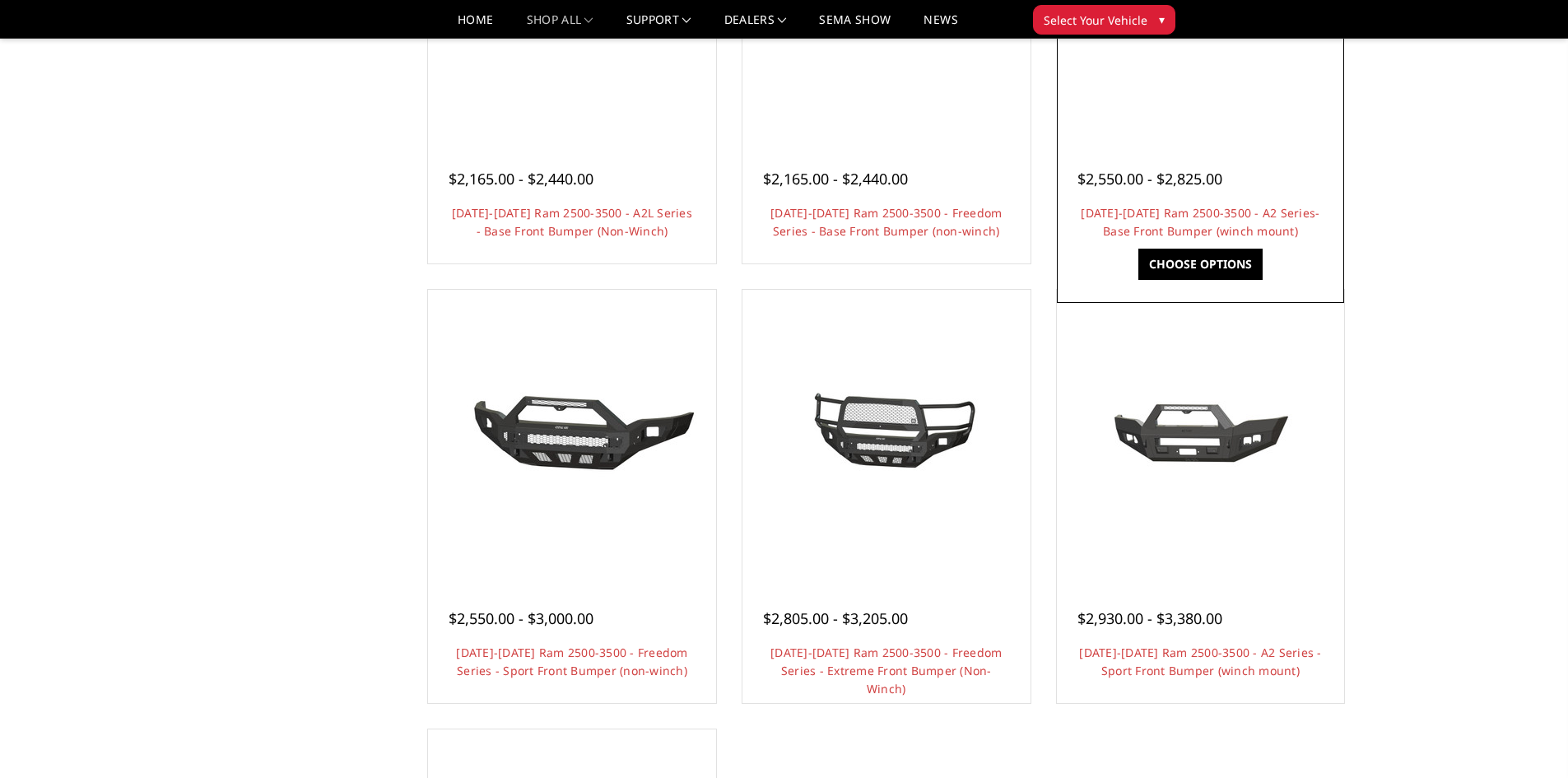
scroll to position [493, 0]
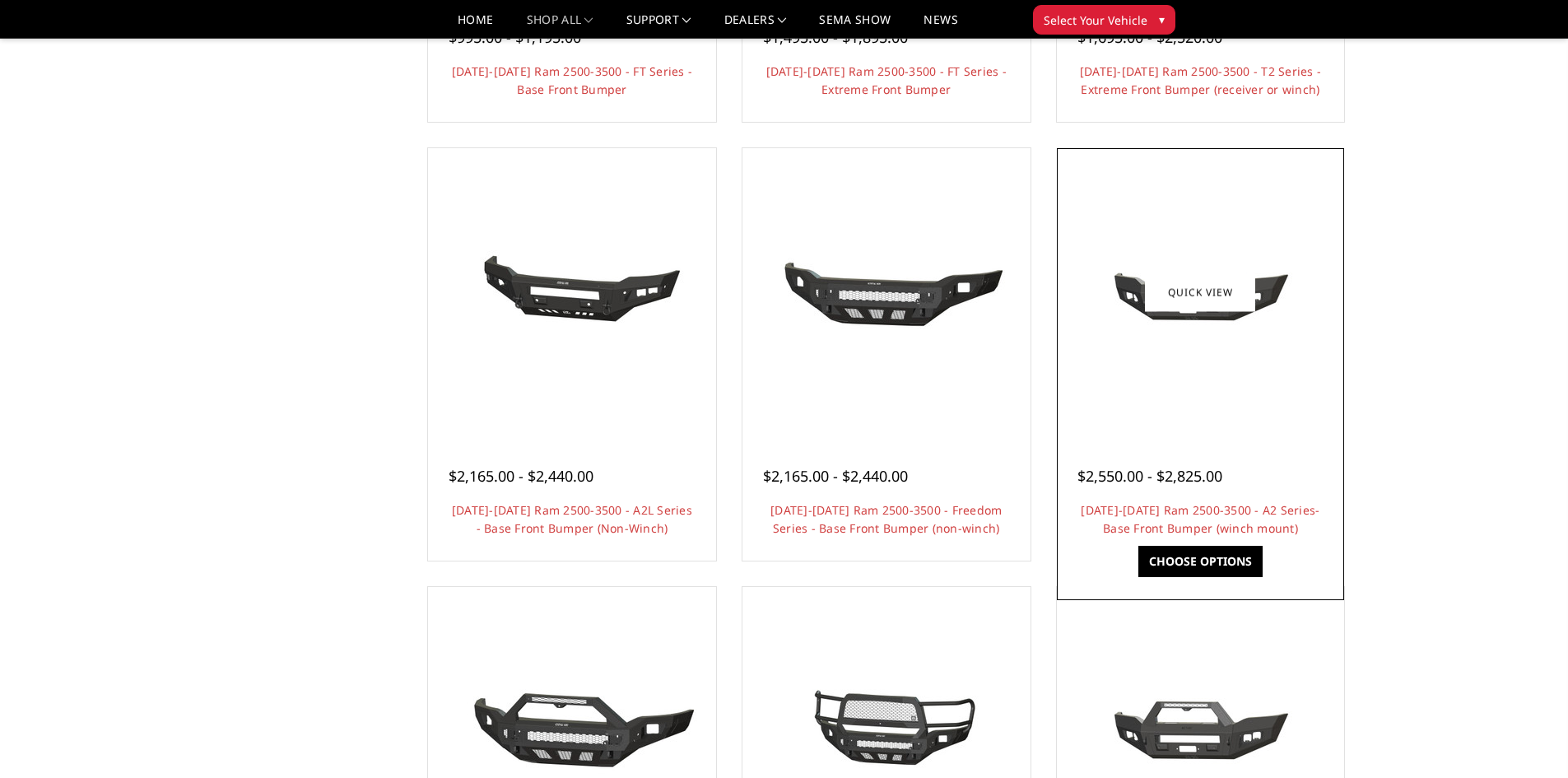
click at [1182, 339] on img at bounding box center [1199, 292] width 264 height 119
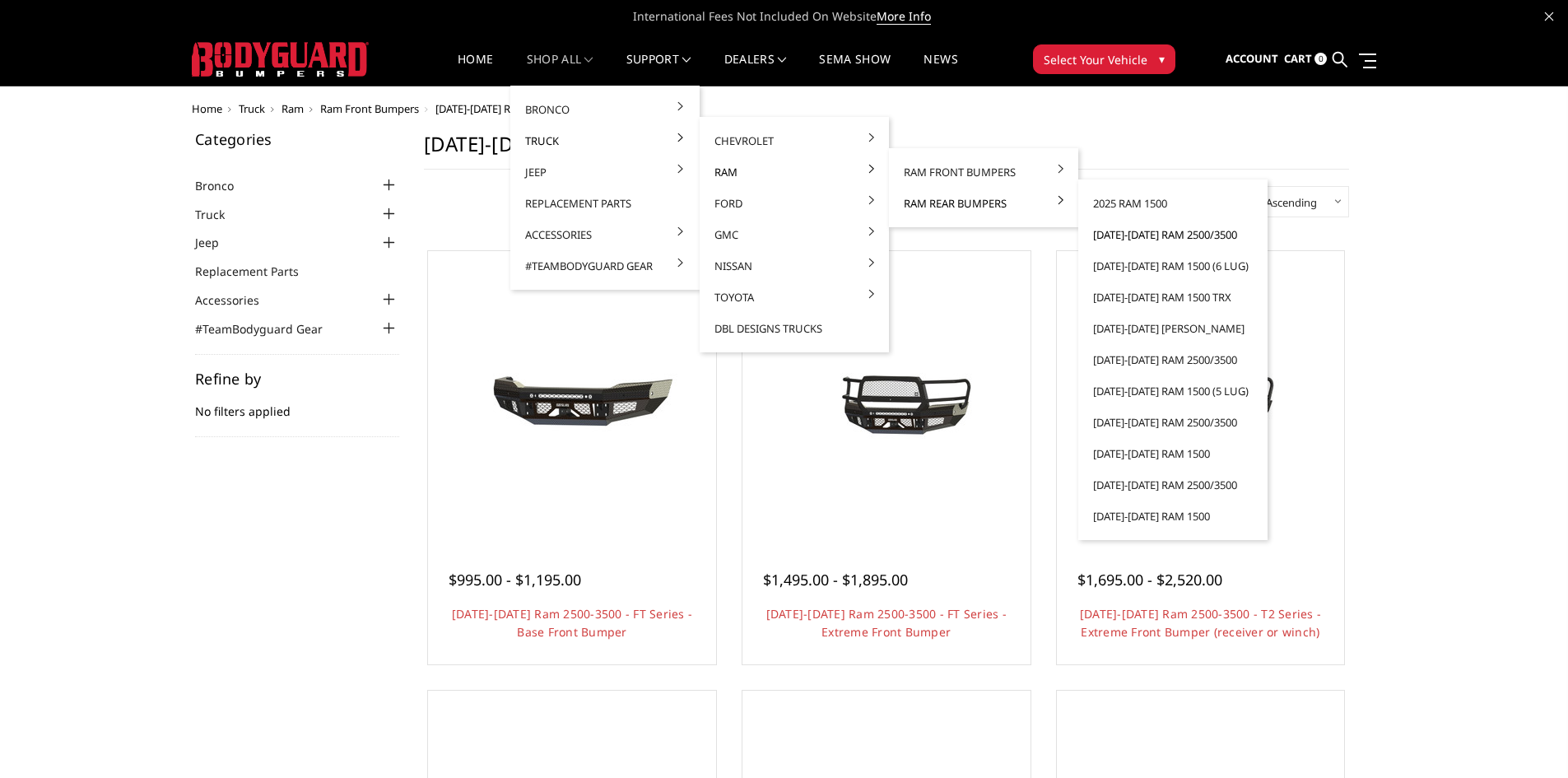
click at [1132, 234] on link "[DATE]-[DATE] Ram 2500/3500" at bounding box center [1172, 234] width 176 height 31
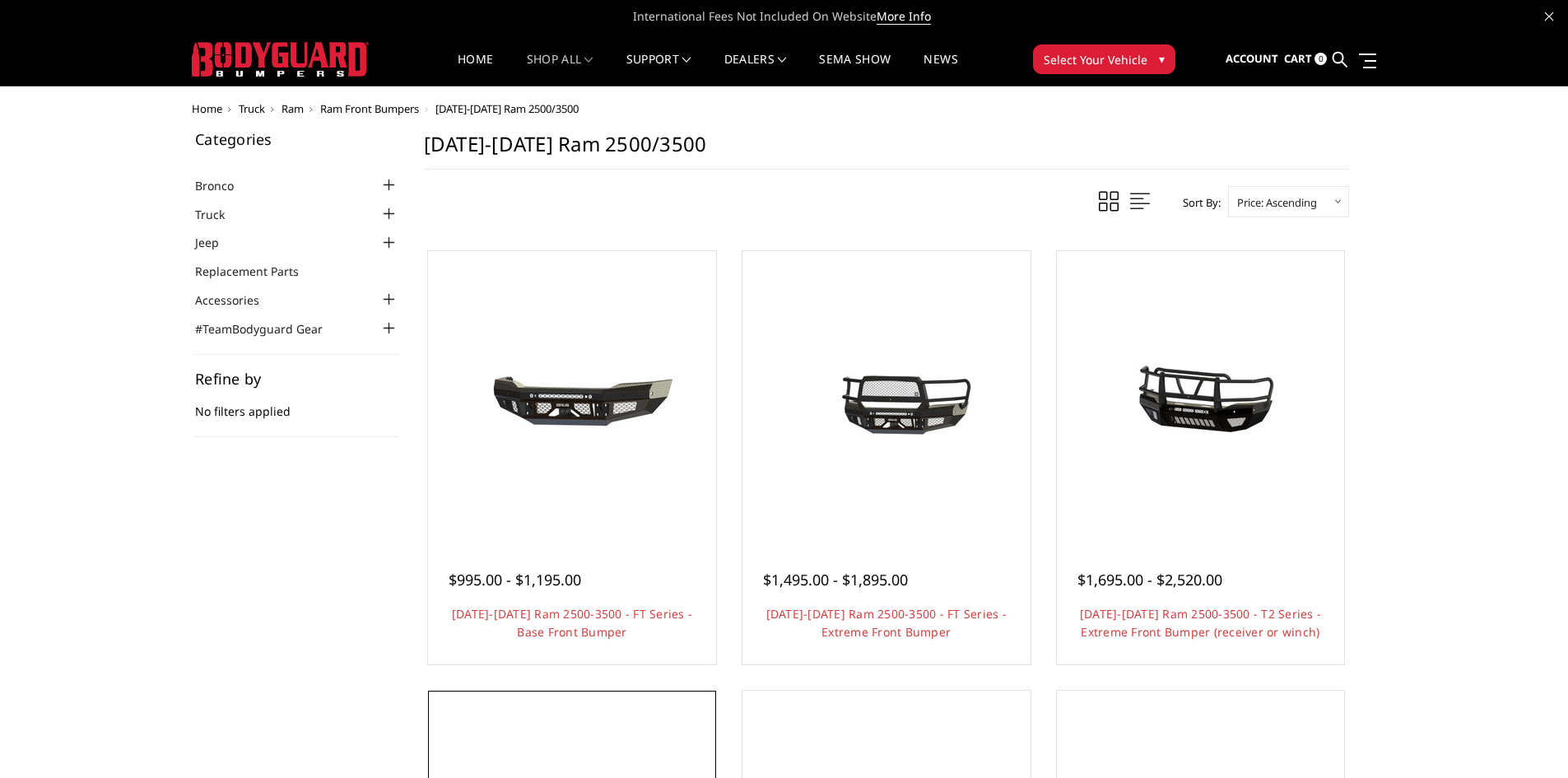
scroll to position [122, 0]
